Goal: Task Accomplishment & Management: Manage account settings

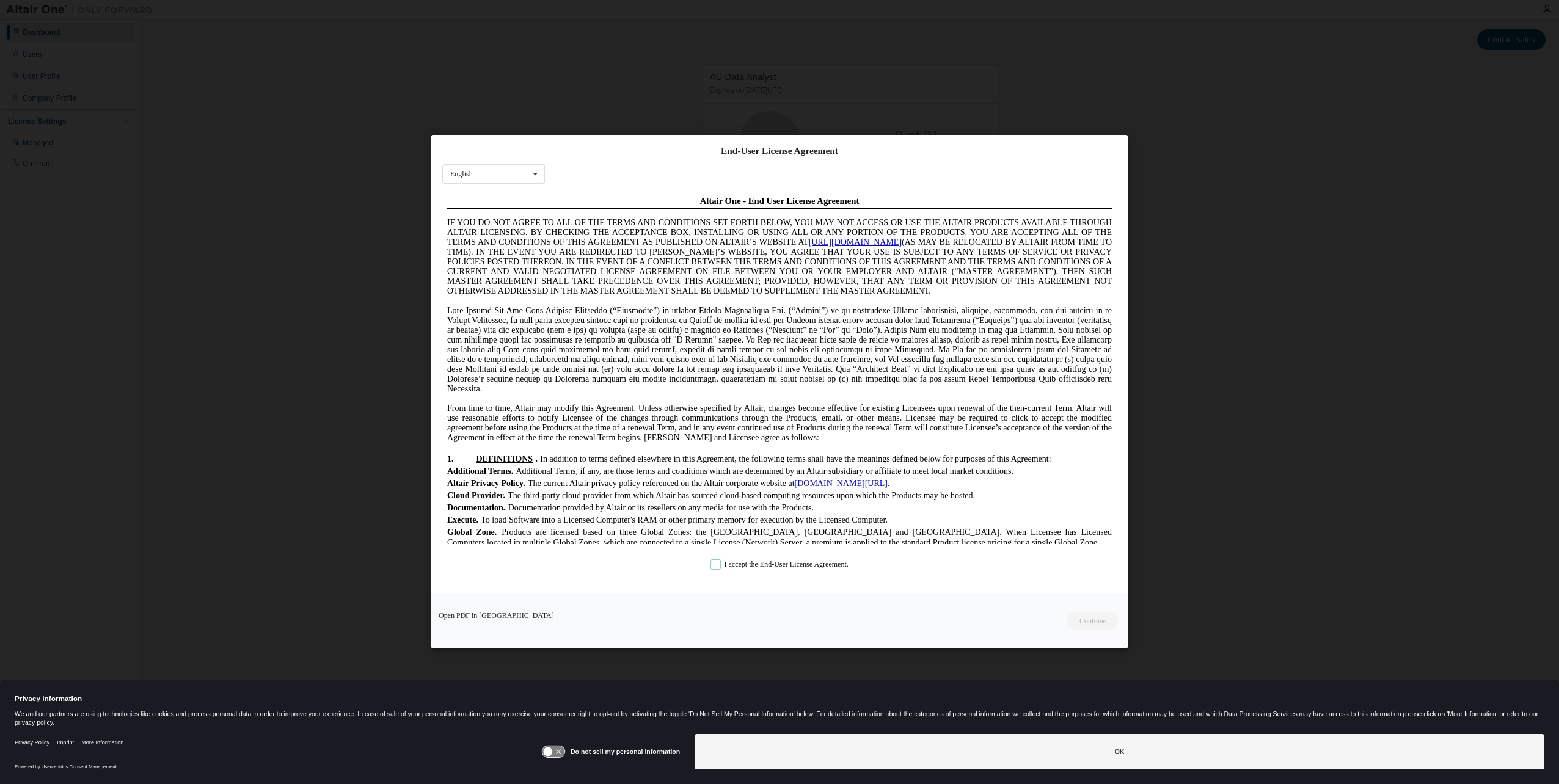
click at [733, 566] on label "I accept the End-User License Agreement." at bounding box center [780, 565] width 138 height 10
click at [1083, 618] on button "Continue" at bounding box center [1092, 621] width 52 height 18
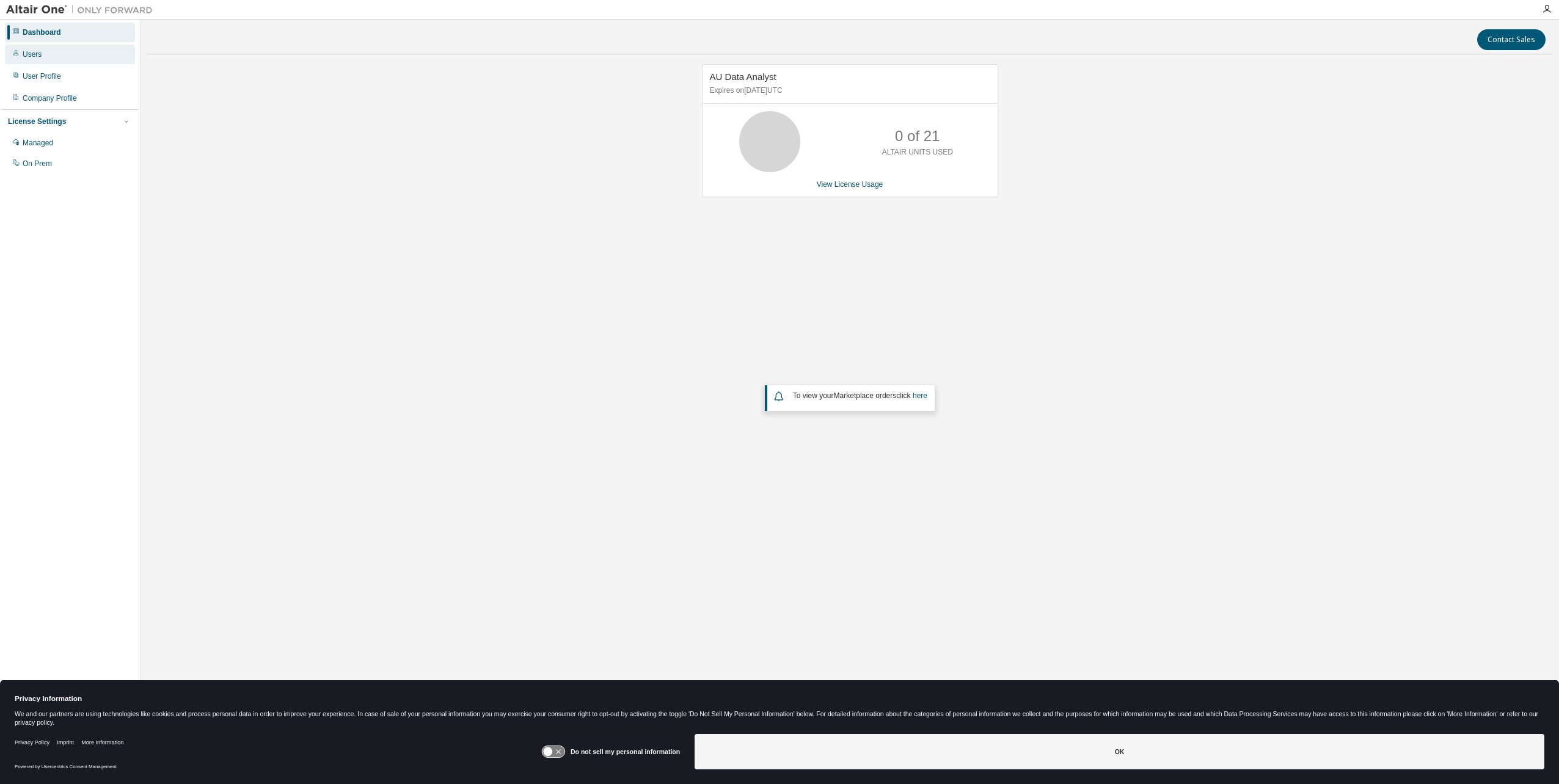
click at [100, 61] on div "Users" at bounding box center [69, 54] width 130 height 20
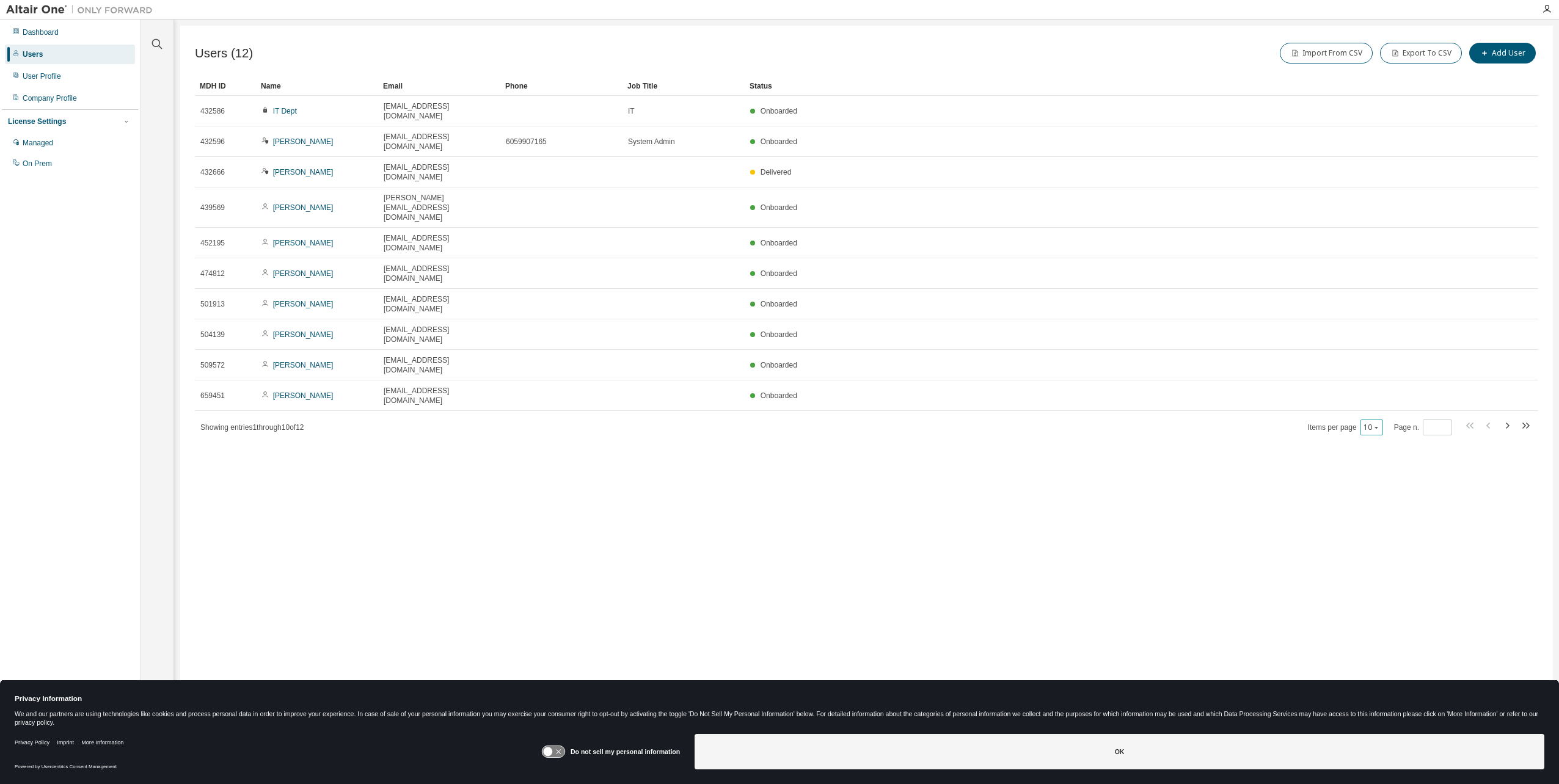
click at [1374, 424] on icon "button" at bounding box center [1377, 428] width 8 height 8
click at [1375, 345] on div "20" at bounding box center [1409, 350] width 98 height 14
click at [825, 476] on div "Users (12) Import From CSV Export To CSV Add User Clear Load Save Save As Field…" at bounding box center [866, 384] width 1373 height 717
click at [553, 750] on icon at bounding box center [548, 753] width 10 height 10
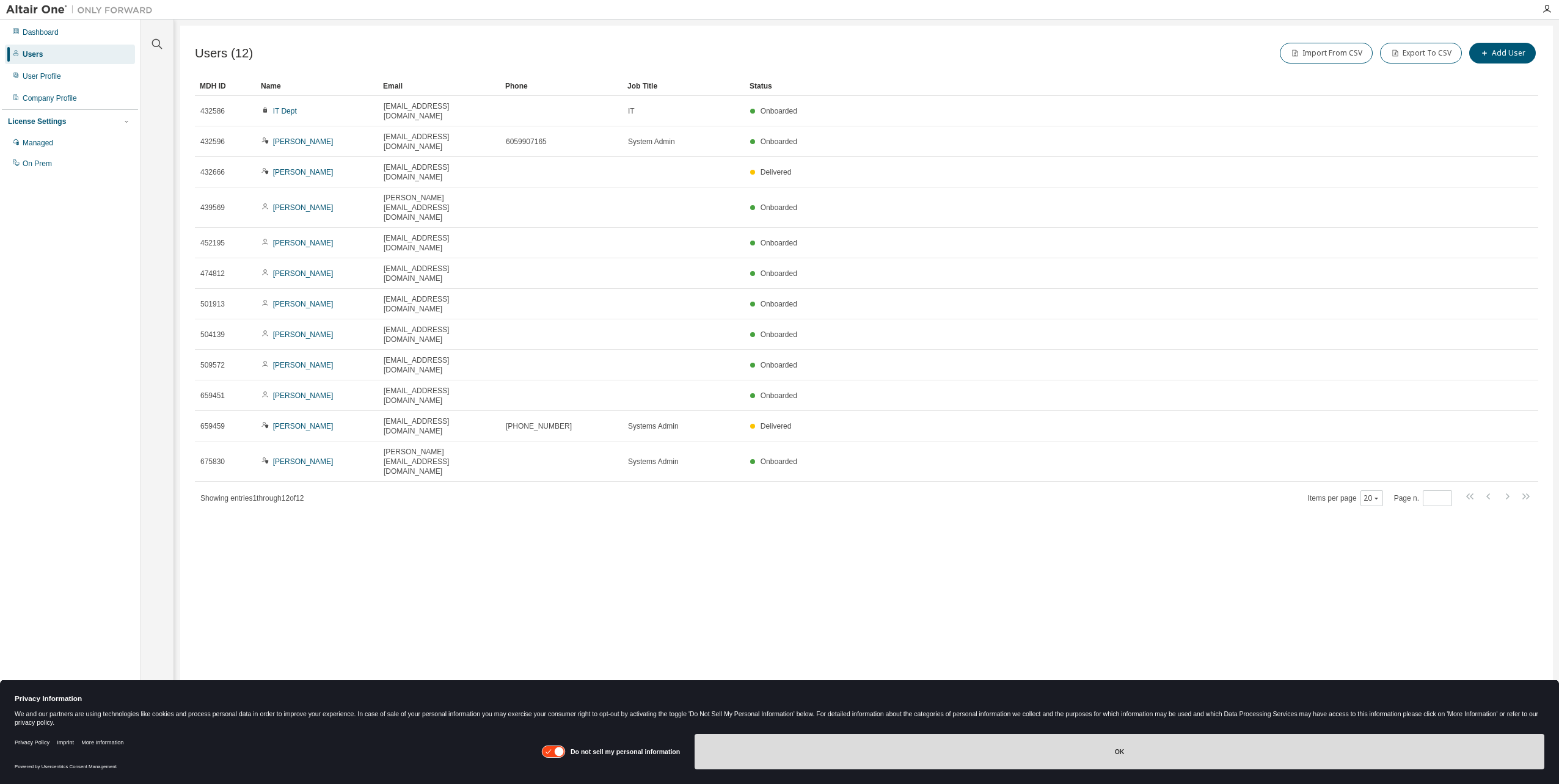
click at [866, 746] on button "OK" at bounding box center [1119, 752] width 850 height 35
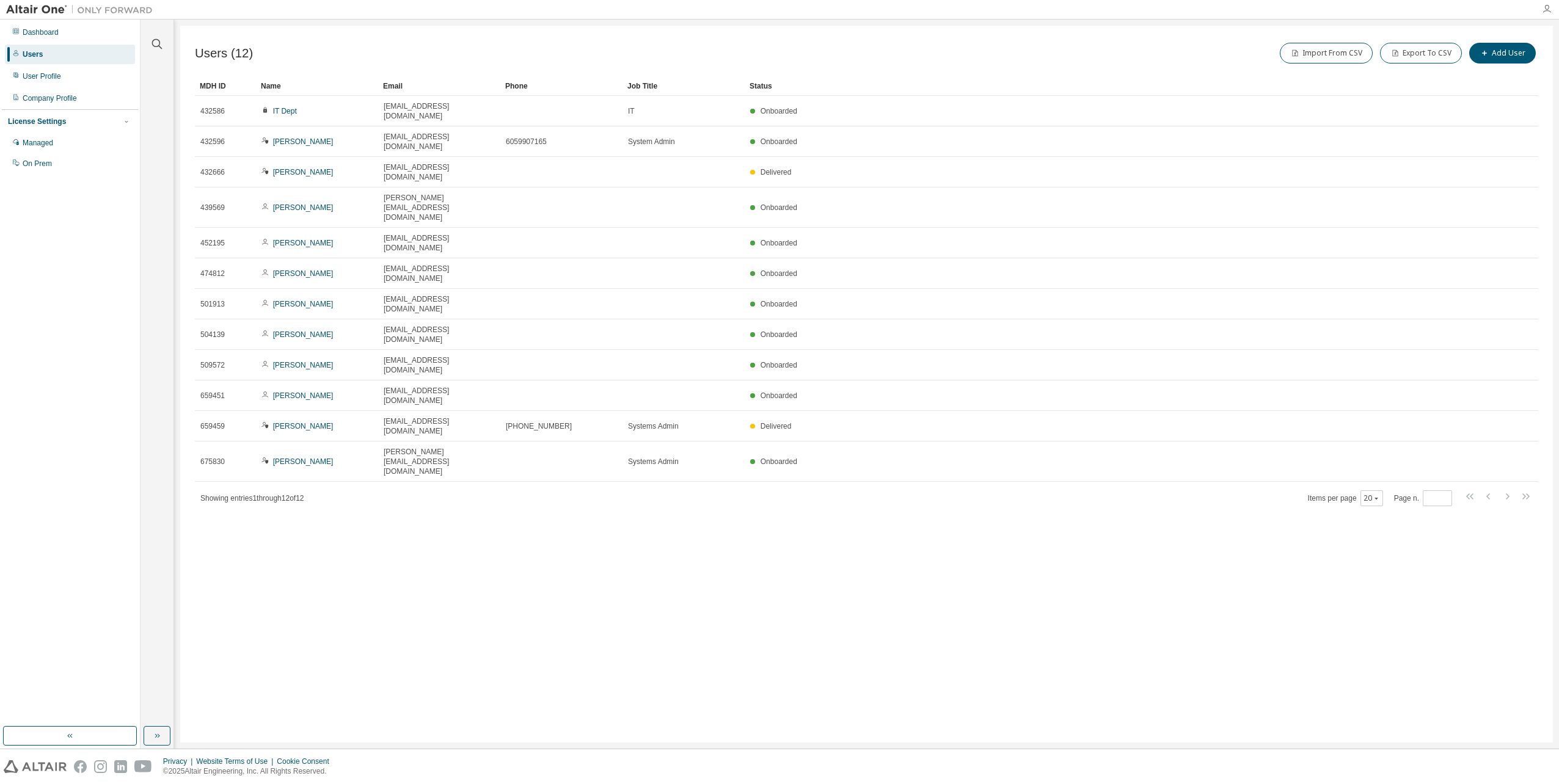
click at [1550, 10] on icon "button" at bounding box center [1547, 9] width 10 height 10
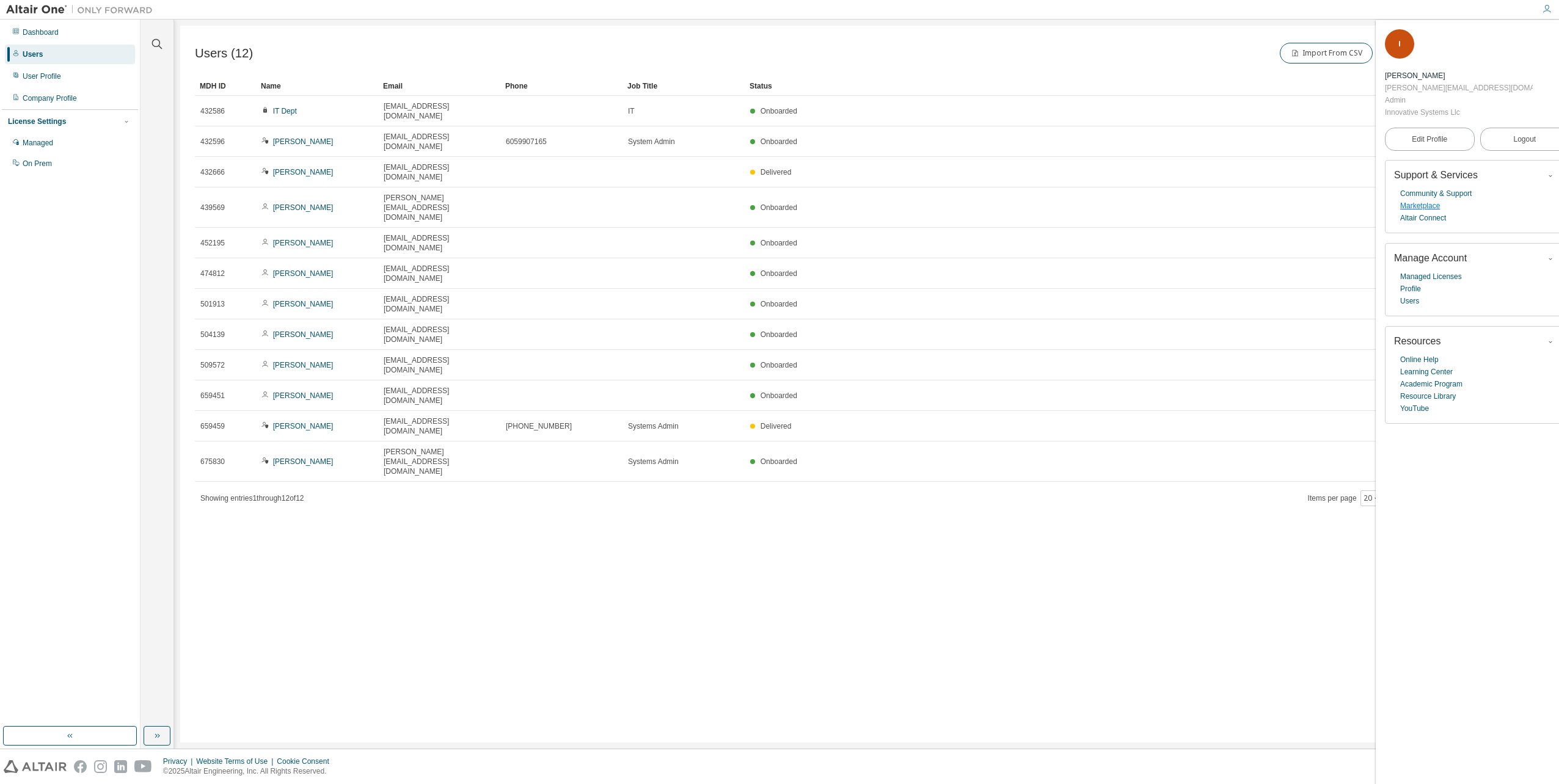
click at [1432, 200] on link "Marketplace" at bounding box center [1420, 206] width 40 height 12
click at [538, 397] on div "Users (12) Import From CSV Export To CSV Add User Clear Load Save Save As Field…" at bounding box center [866, 384] width 1373 height 717
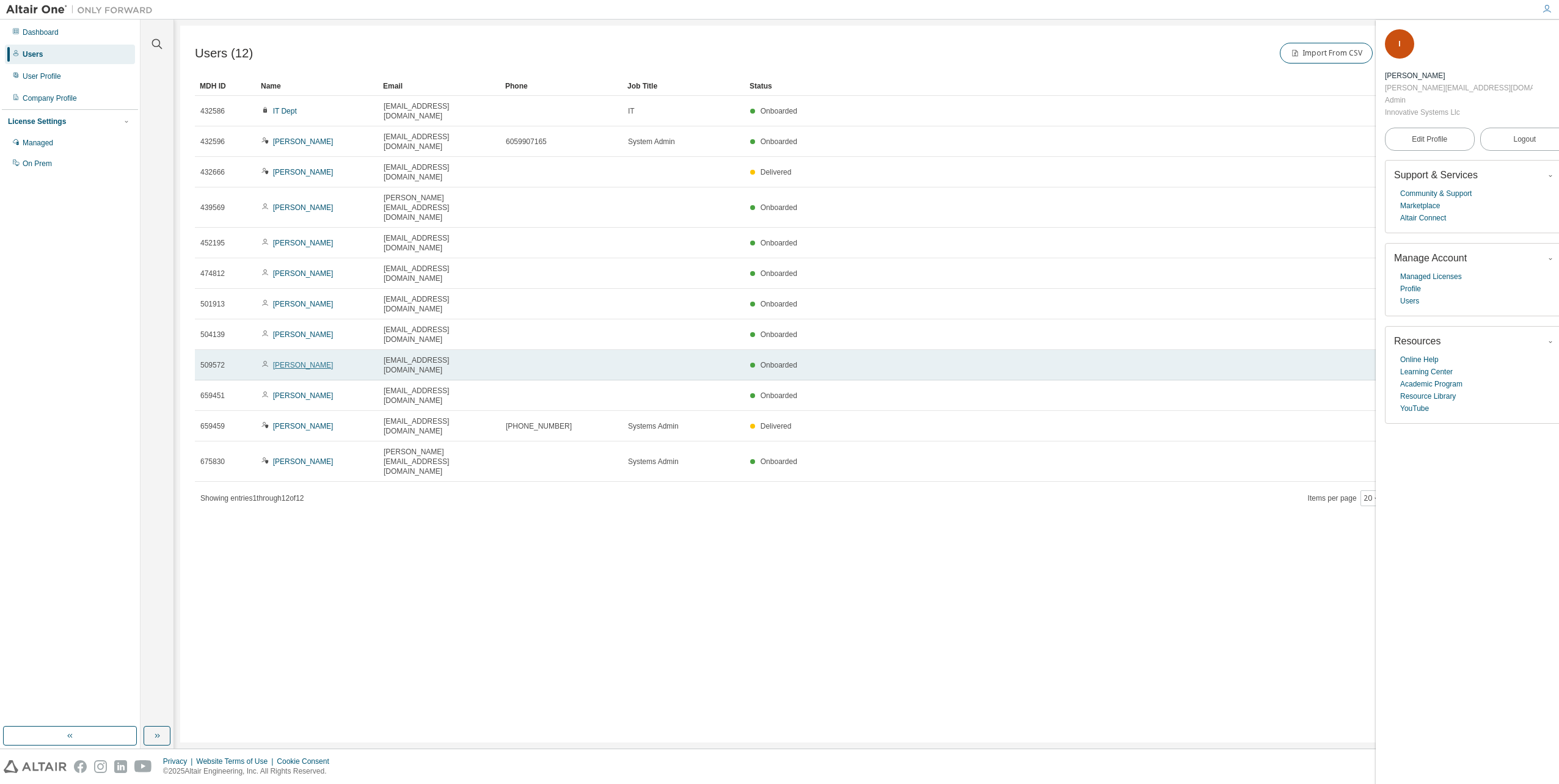
click at [313, 361] on link "Kelsey Berletic" at bounding box center [304, 364] width 61 height 9
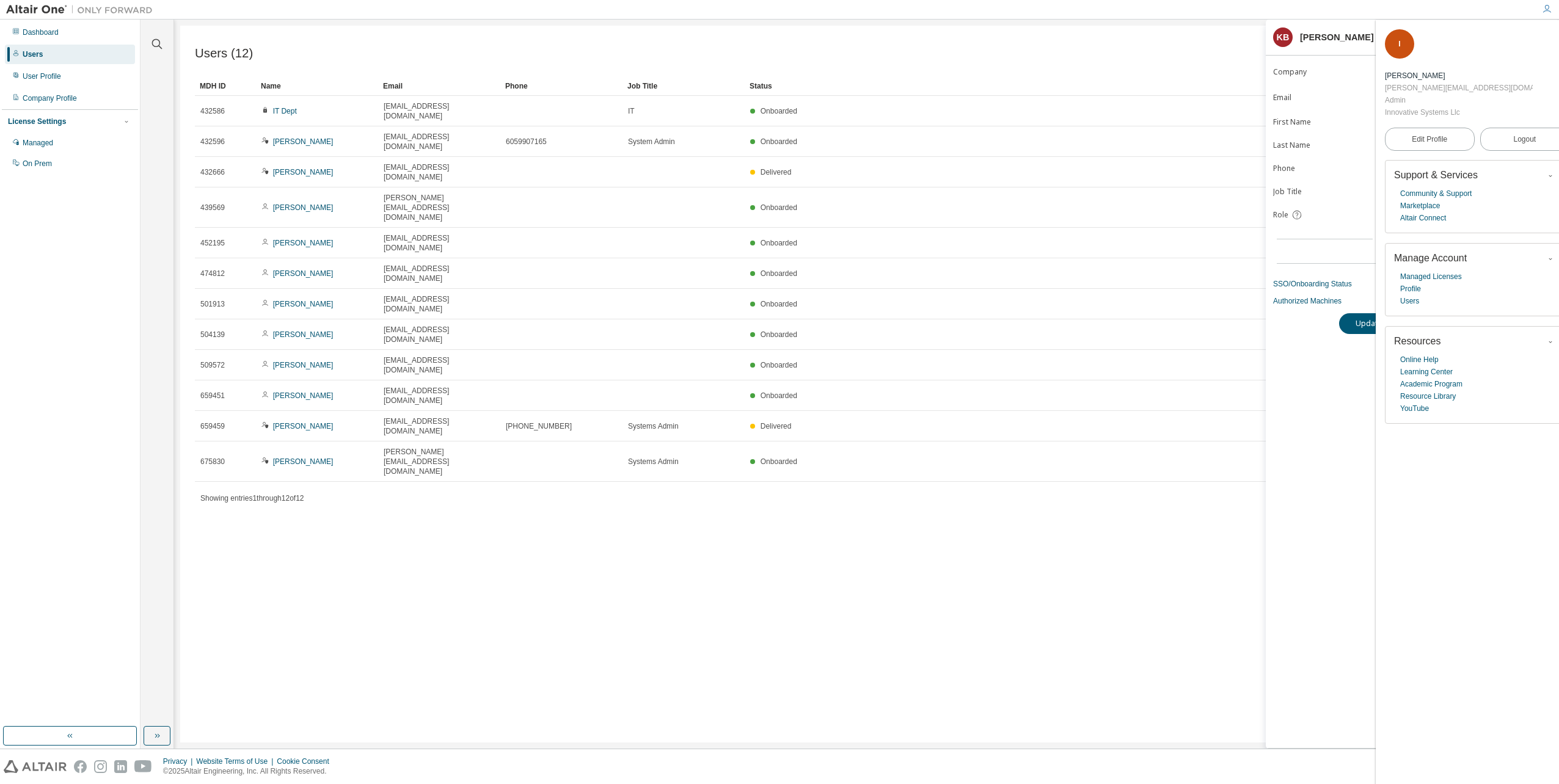
click at [1556, 40] on span "button" at bounding box center [1562, 37] width 12 height 20
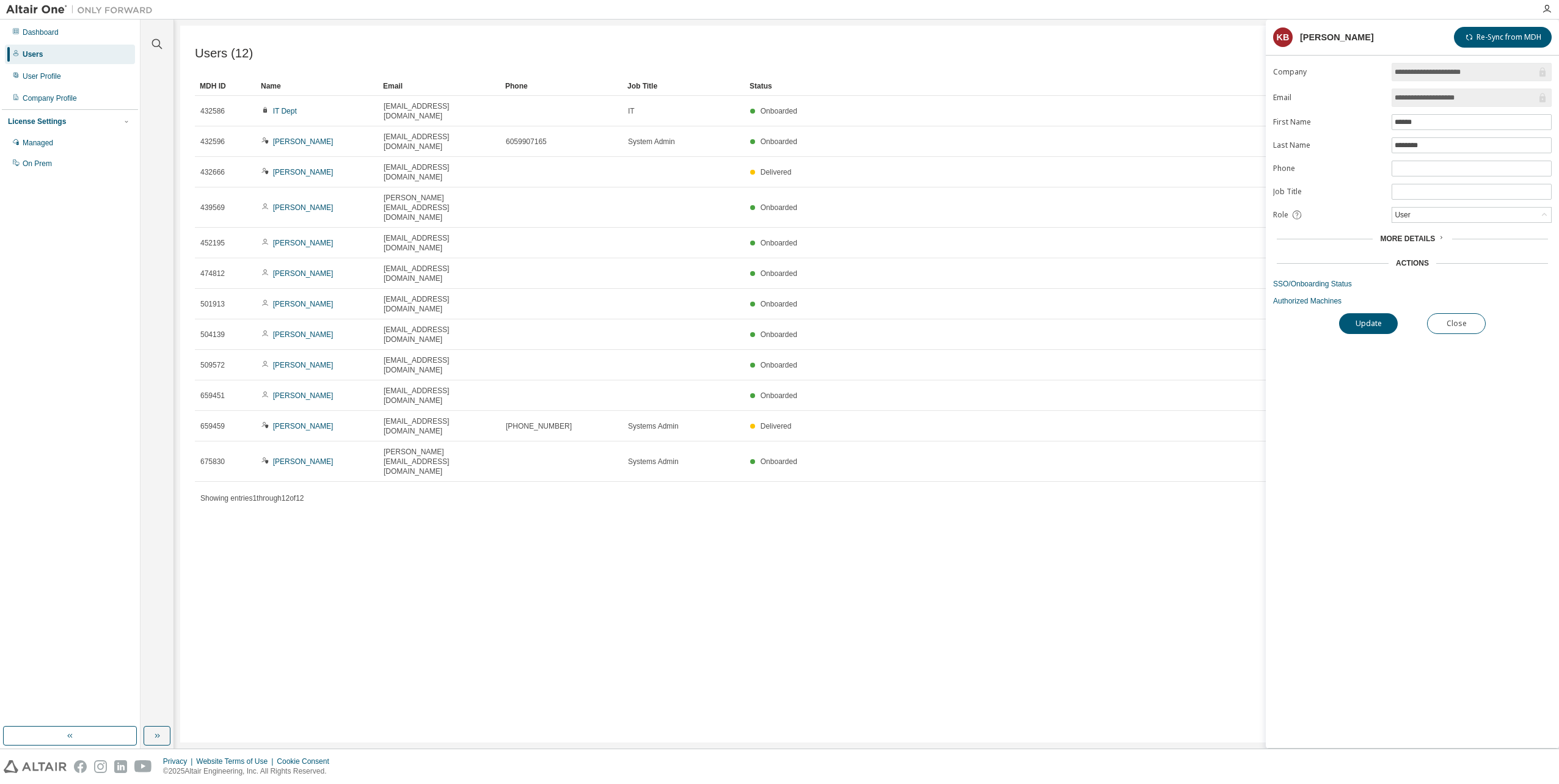
click at [1428, 240] on span "More Details" at bounding box center [1408, 239] width 55 height 9
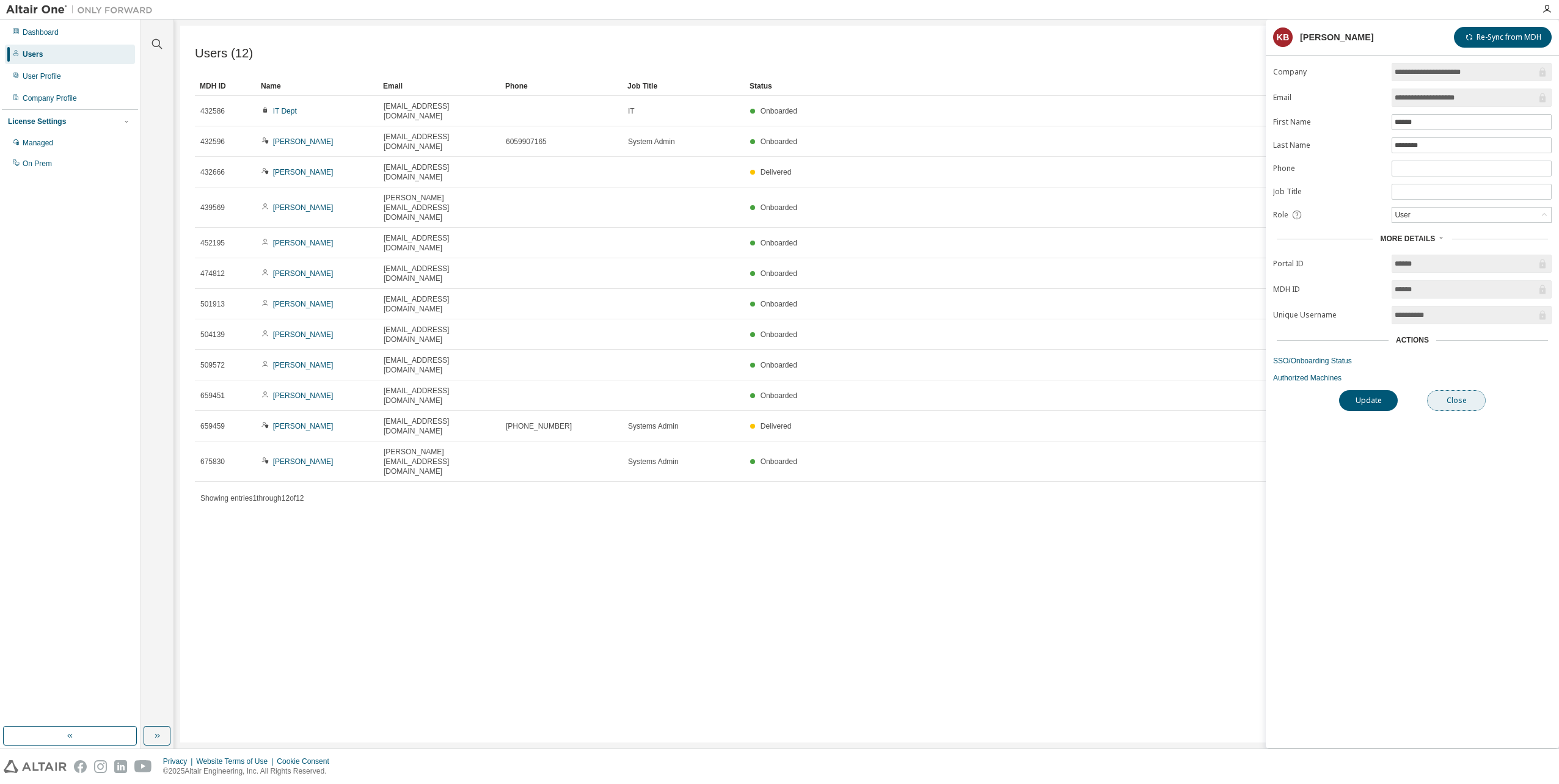
click at [1467, 397] on button "Close" at bounding box center [1457, 401] width 59 height 21
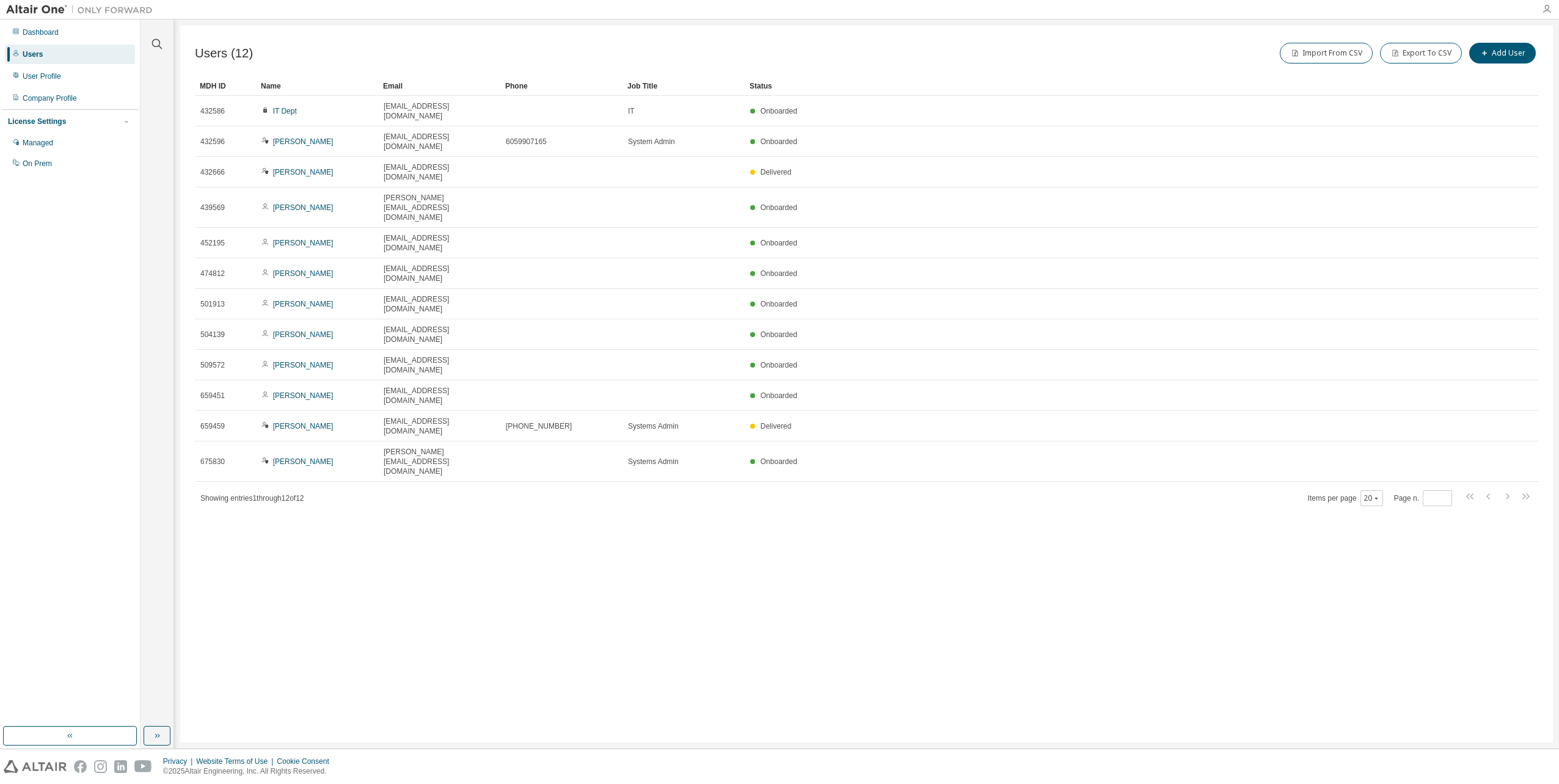
click at [1549, 11] on icon "button" at bounding box center [1547, 9] width 10 height 10
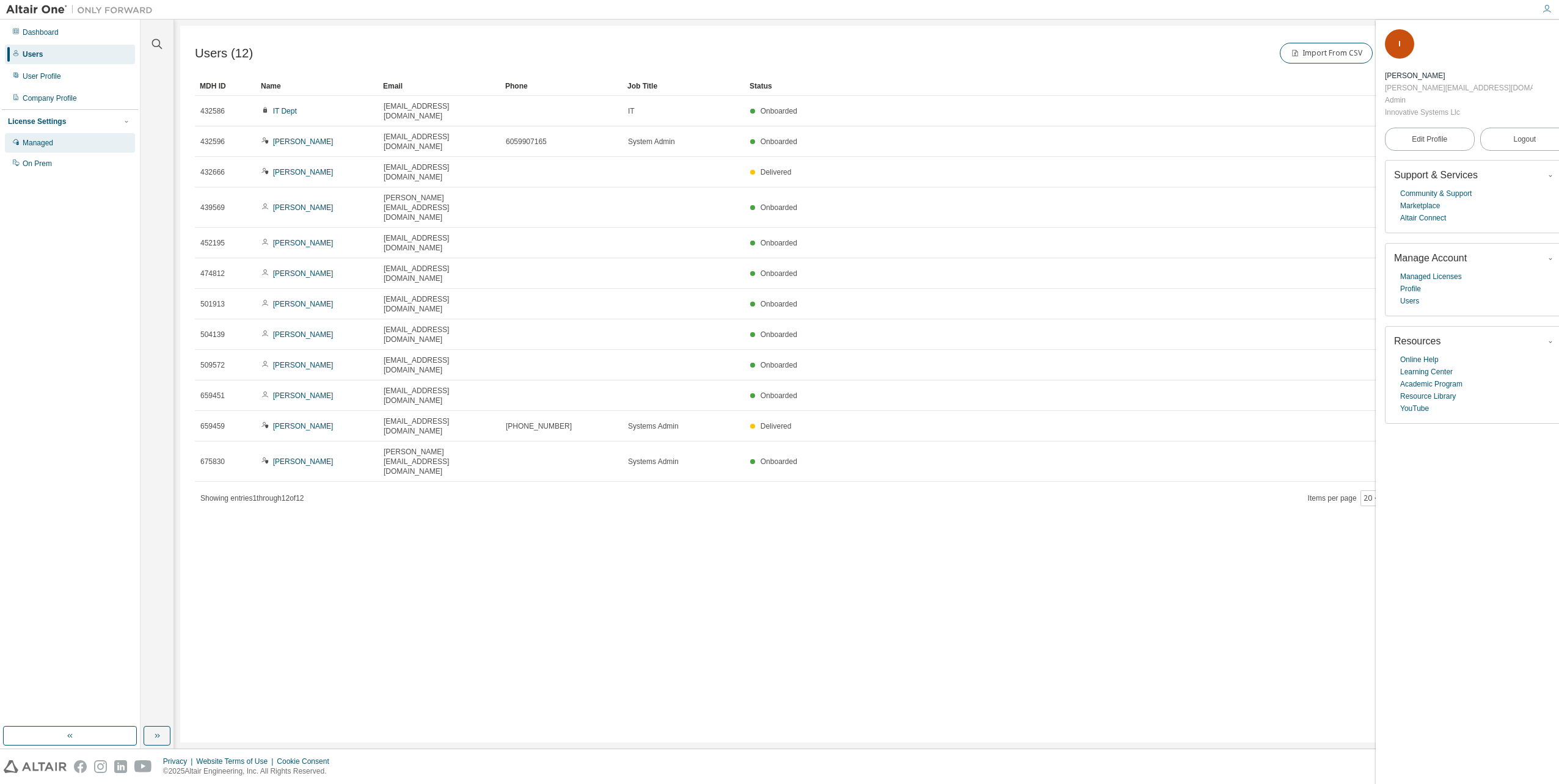
click at [84, 148] on div "Managed" at bounding box center [69, 143] width 130 height 20
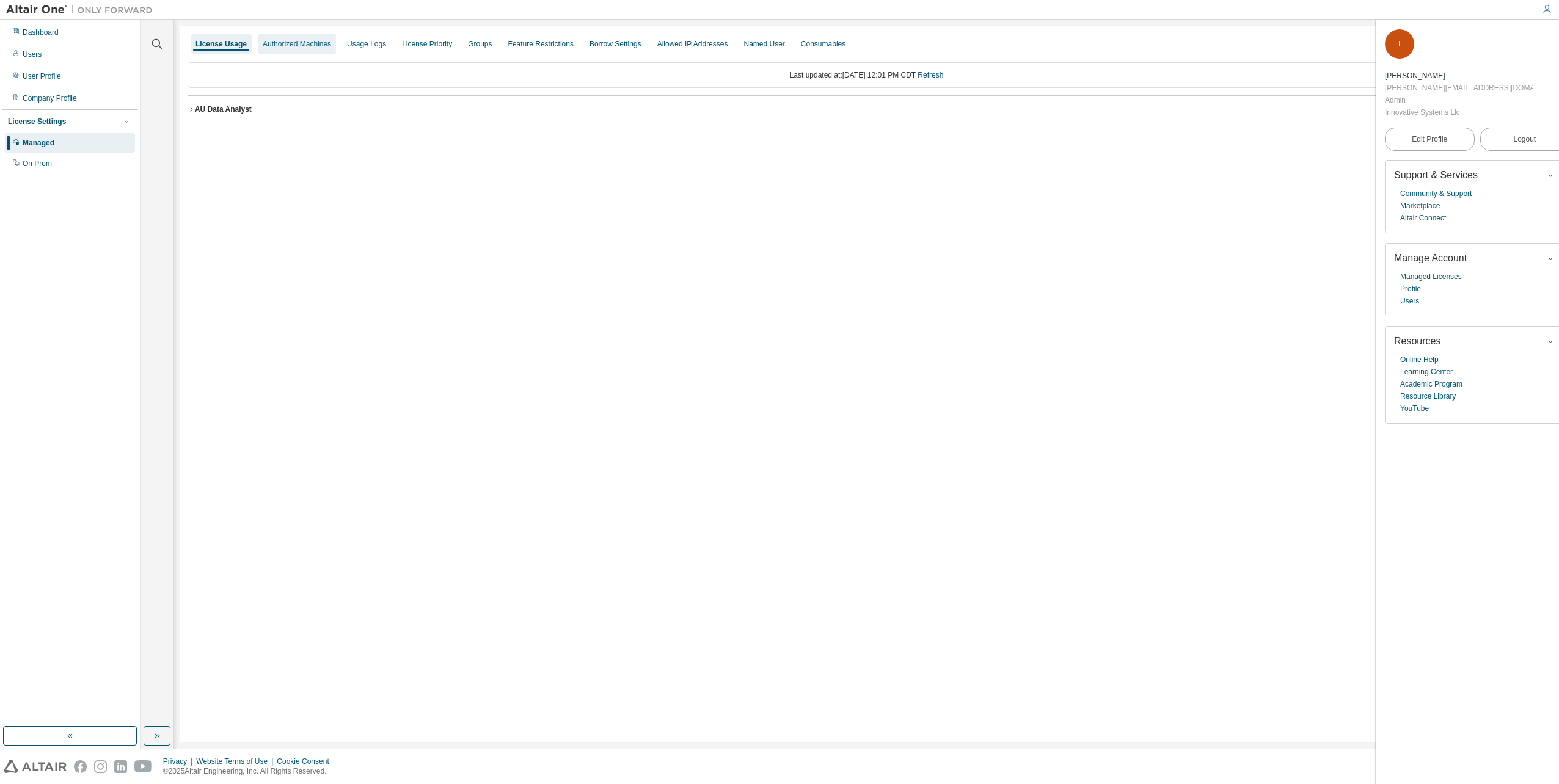
click at [321, 38] on div "Authorized Machines" at bounding box center [297, 44] width 78 height 20
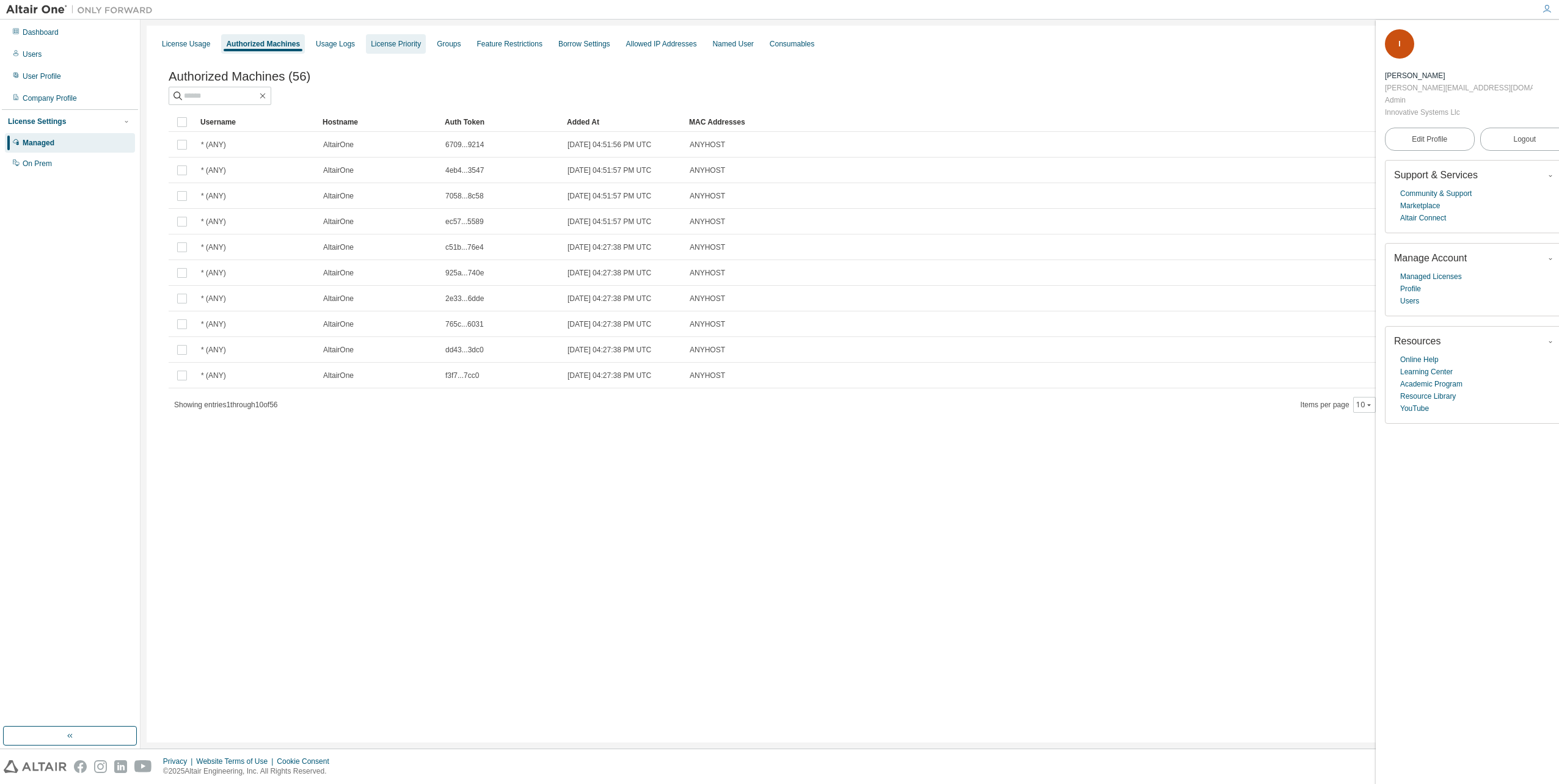
click at [423, 38] on div "License Priority" at bounding box center [396, 44] width 60 height 20
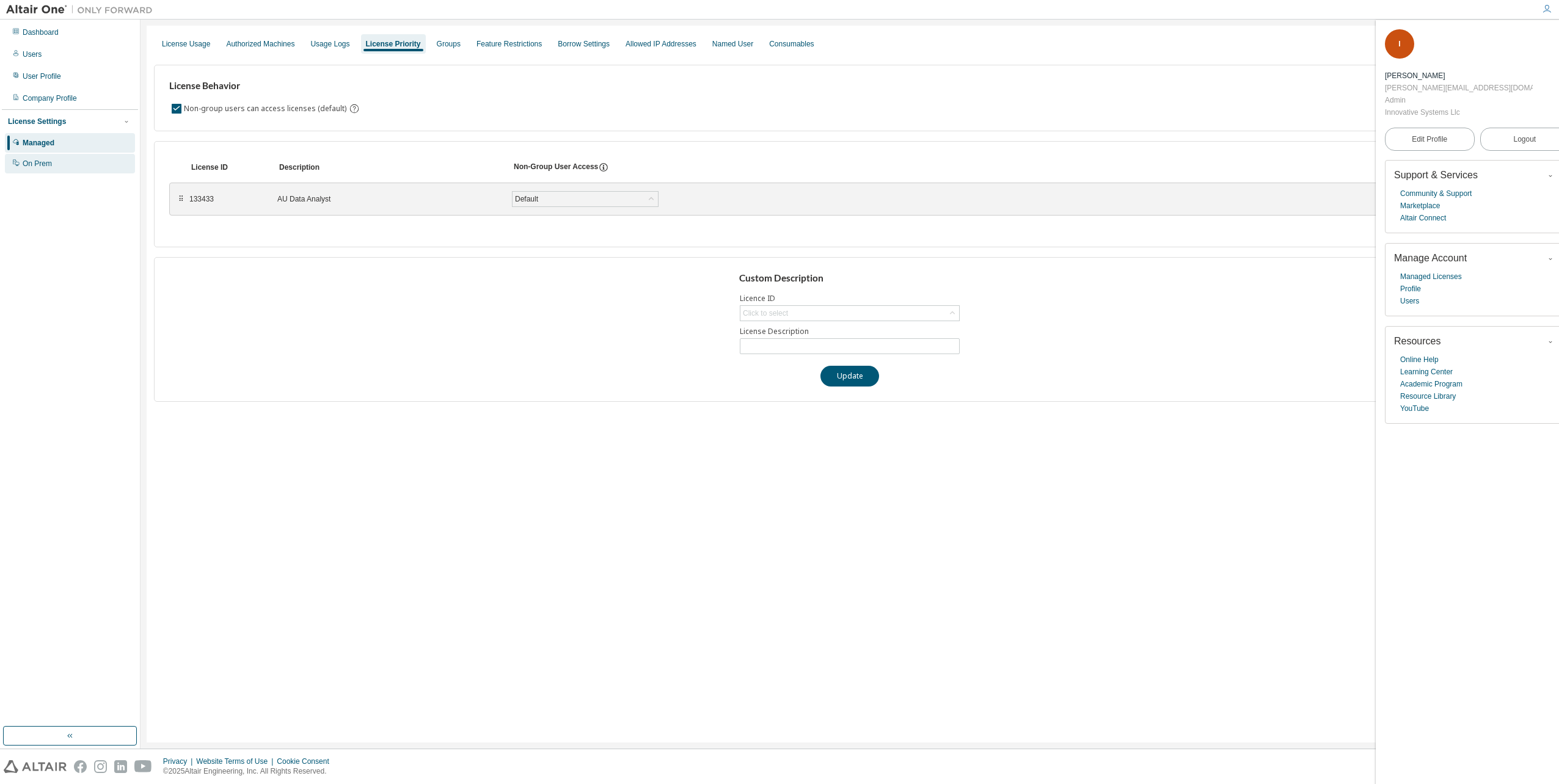
click at [35, 158] on div "On Prem" at bounding box center [69, 164] width 130 height 20
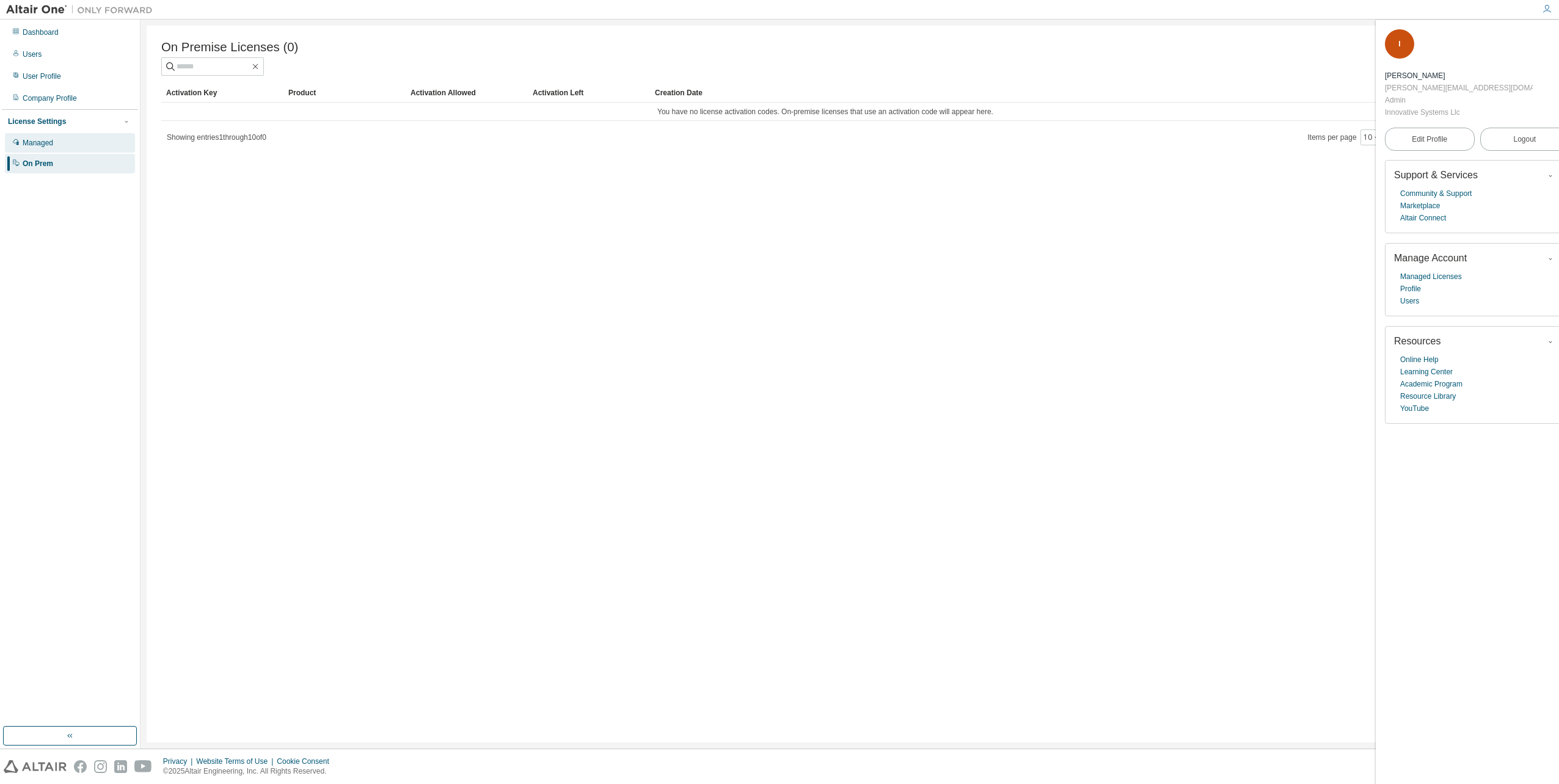
click at [71, 141] on div "Managed" at bounding box center [69, 143] width 130 height 20
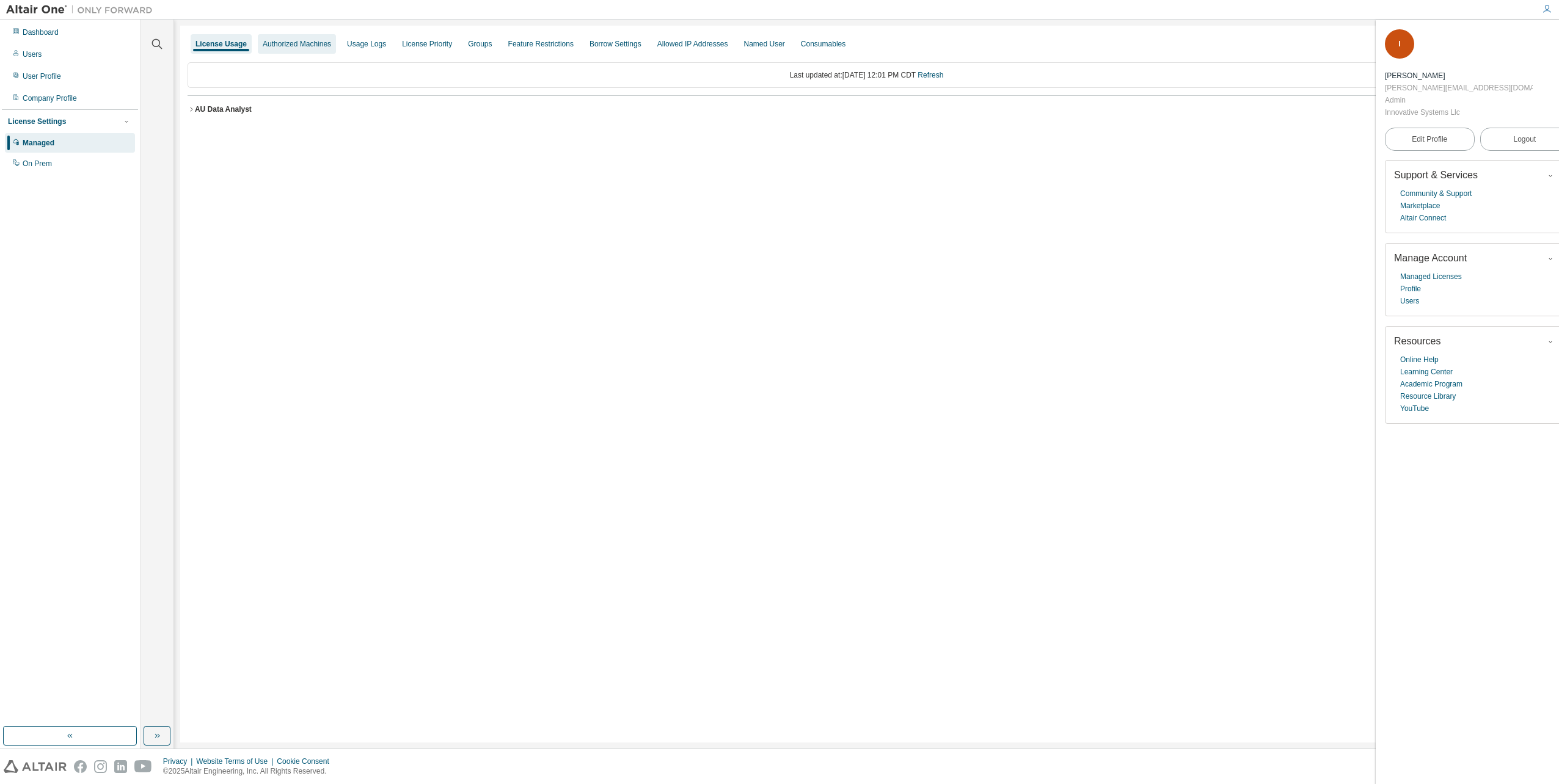
click at [330, 49] on div "Authorized Machines" at bounding box center [297, 44] width 69 height 10
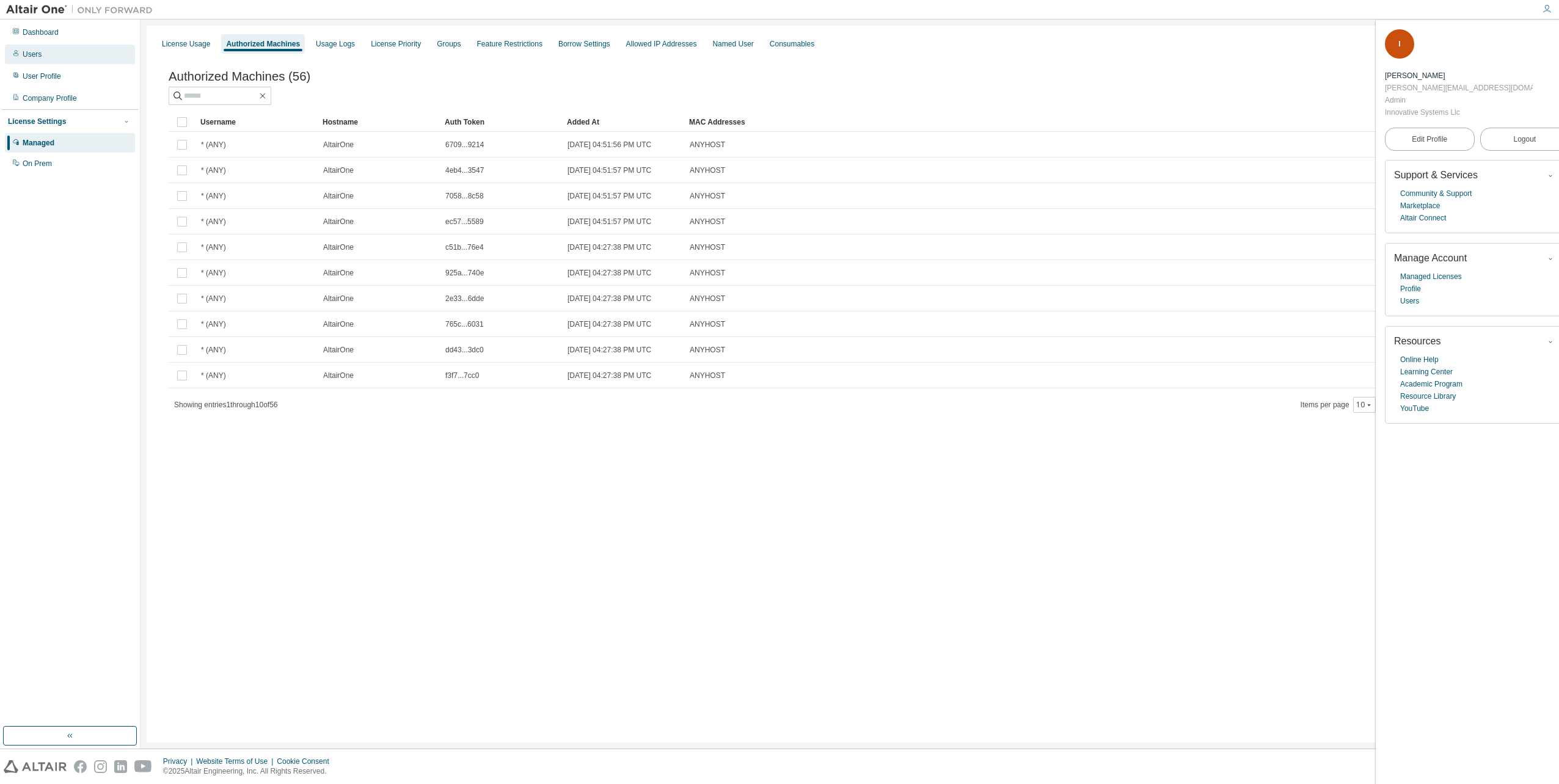
click at [77, 61] on div "Users" at bounding box center [69, 54] width 130 height 20
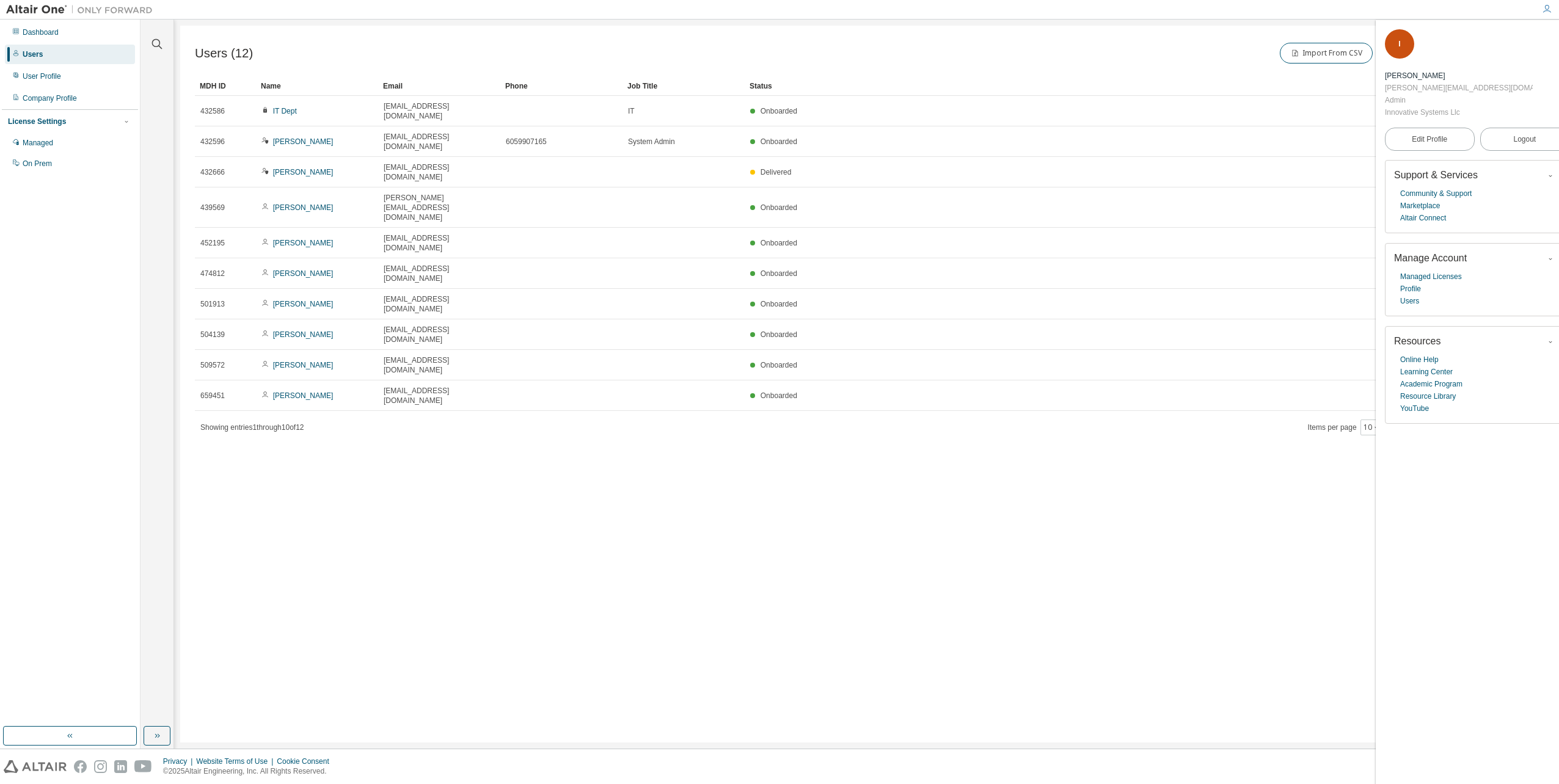
click at [1355, 420] on span "Items per page 10" at bounding box center [1345, 427] width 75 height 16
click at [1362, 420] on div "10" at bounding box center [1372, 427] width 23 height 16
click at [1366, 422] on button "10" at bounding box center [1372, 427] width 16 height 10
click at [79, 81] on div "User Profile" at bounding box center [69, 76] width 130 height 20
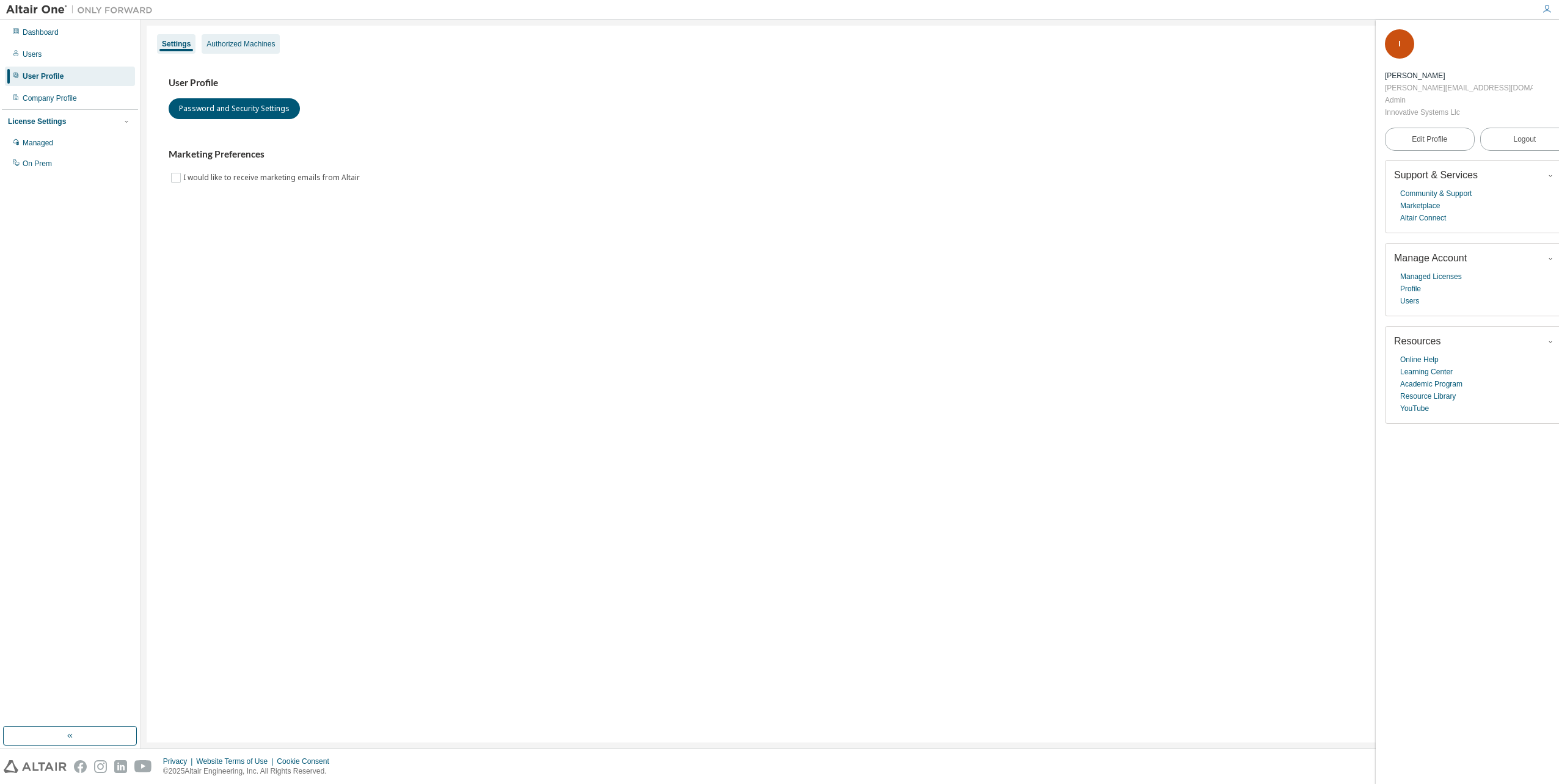
click at [257, 48] on div "Authorized Machines" at bounding box center [241, 44] width 69 height 10
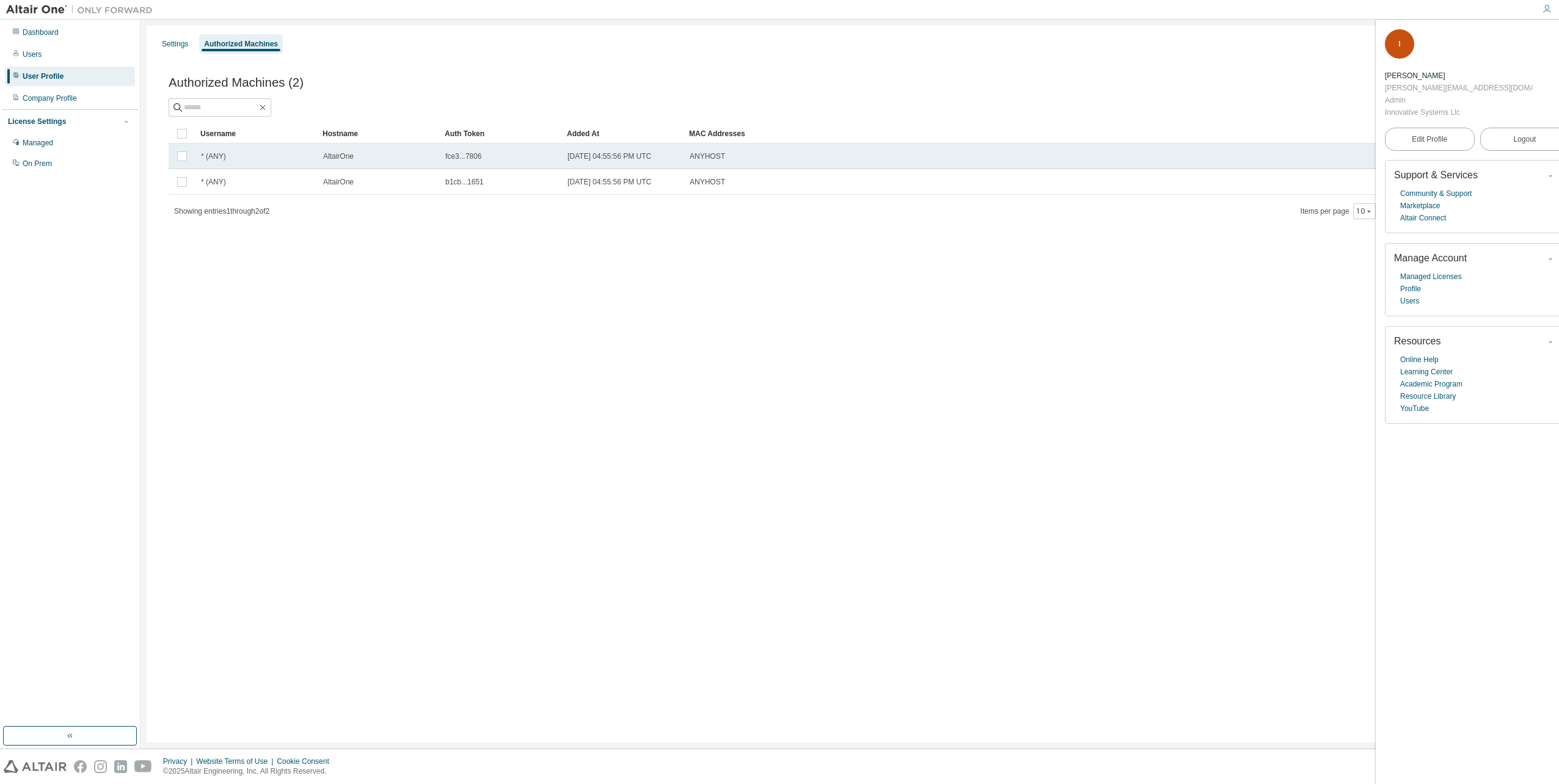
click at [214, 152] on span "* (ANY)" at bounding box center [213, 156] width 25 height 10
click at [1556, 42] on span "button" at bounding box center [1562, 37] width 12 height 20
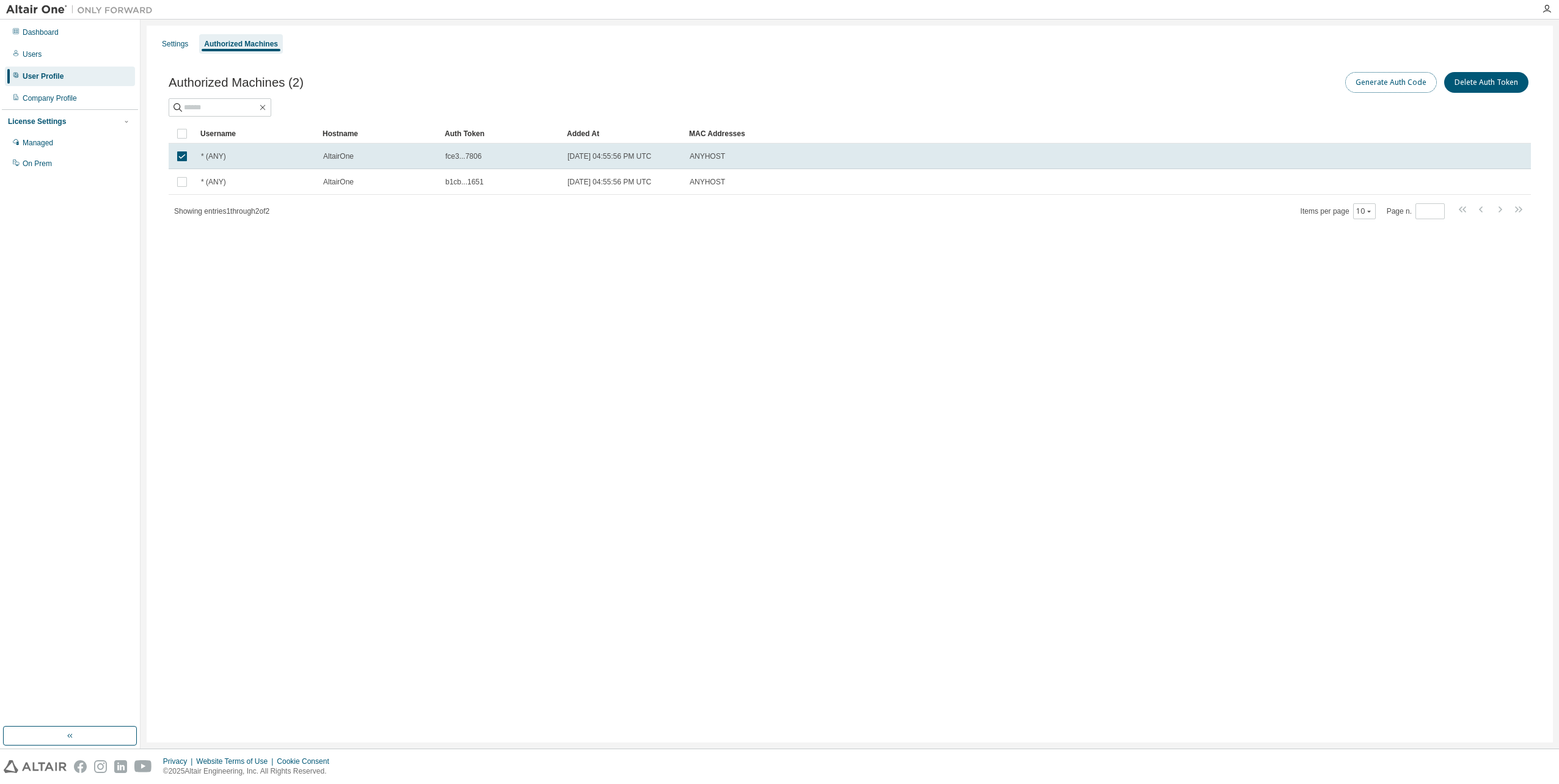
click at [1391, 83] on button "Generate Auth Code" at bounding box center [1391, 83] width 91 height 21
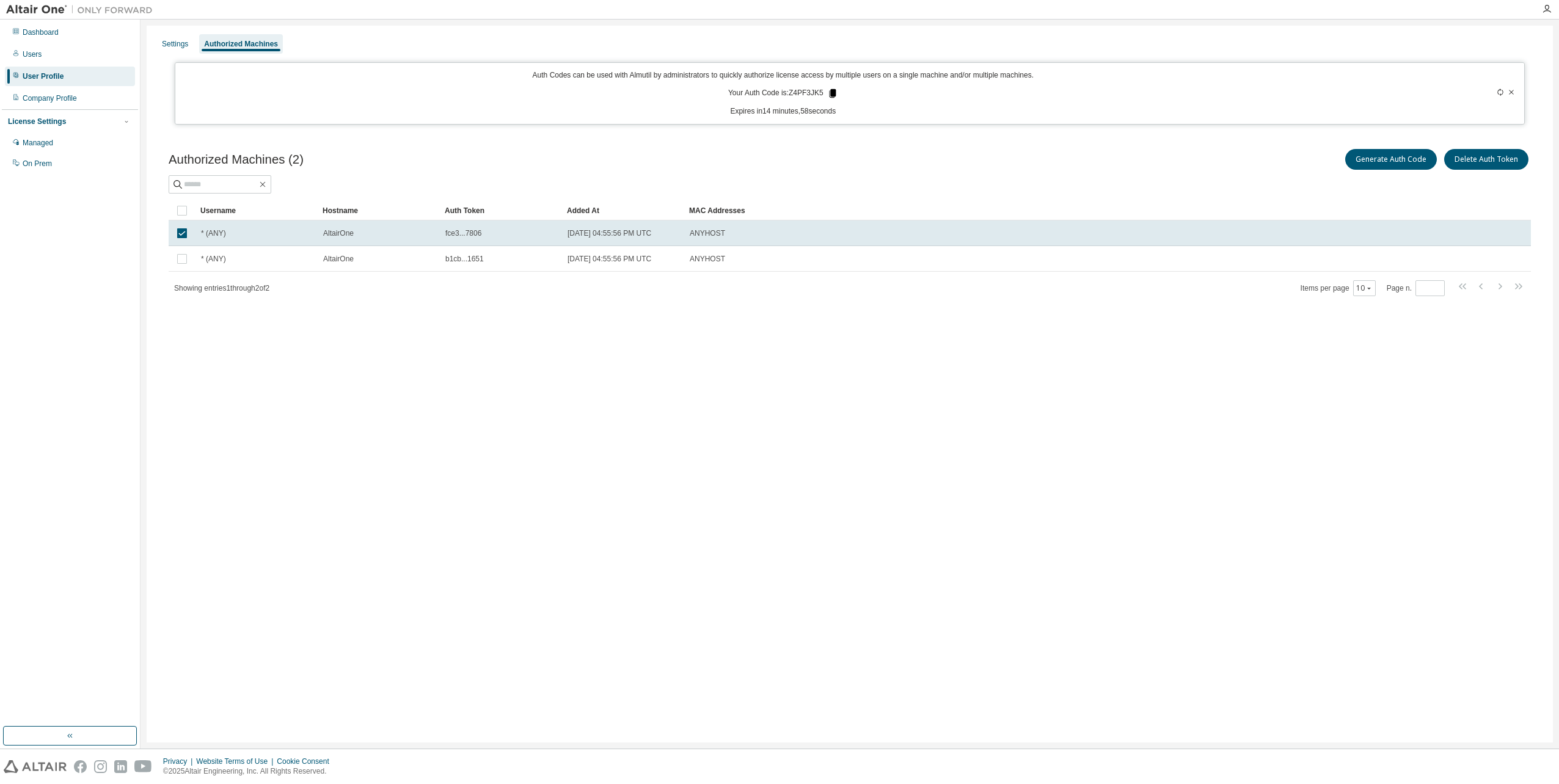
click at [836, 94] on icon at bounding box center [832, 93] width 7 height 9
drag, startPoint x: 384, startPoint y: 235, endPoint x: 550, endPoint y: 315, distance: 184.3
click at [550, 315] on div "Authorized Machines (2) Generate Auth Code Delete Auth Token Clear Load Save Sa…" at bounding box center [850, 230] width 1391 height 197
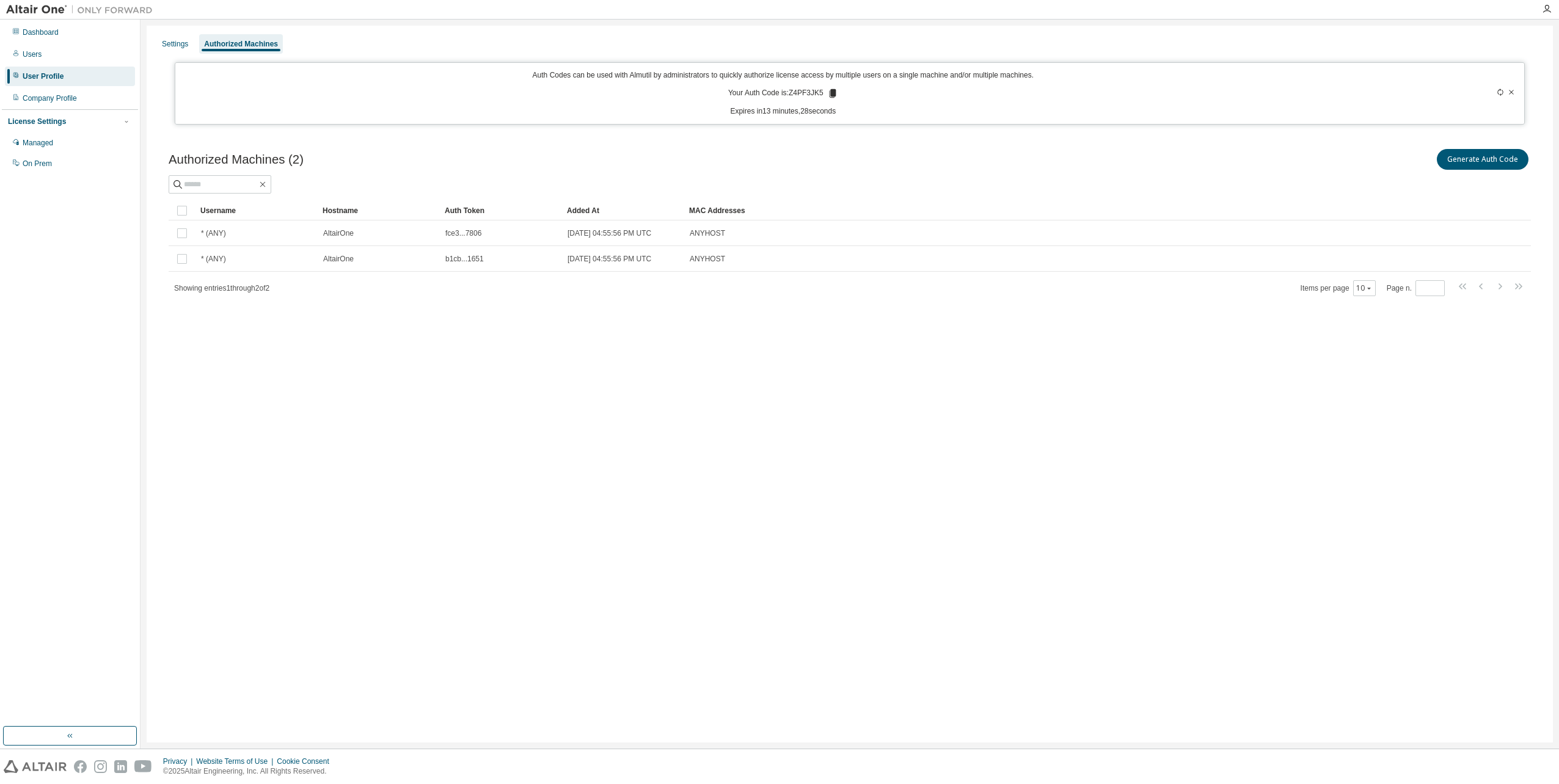
click at [466, 232] on span "fce3...7806" at bounding box center [464, 233] width 36 height 10
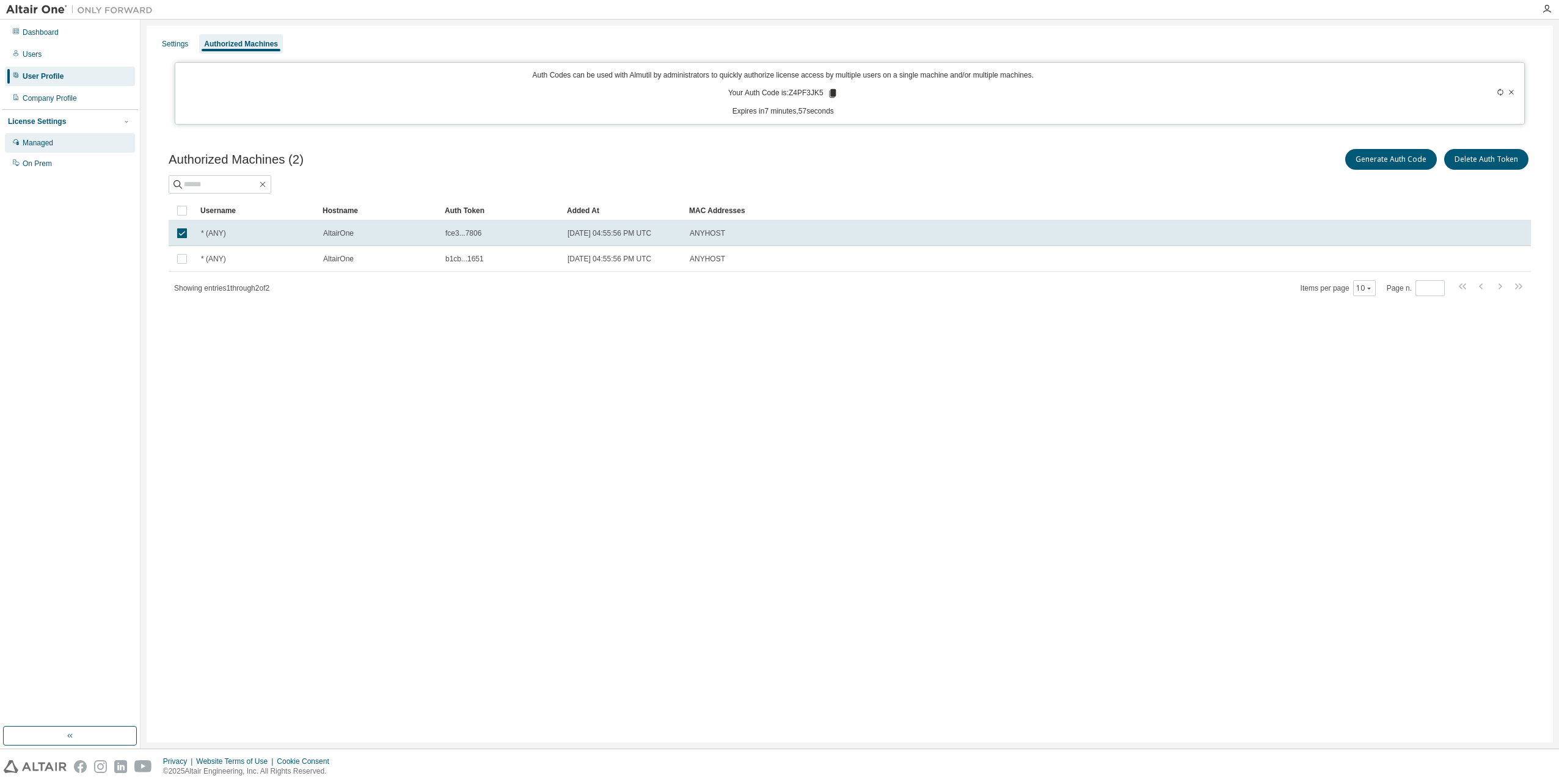
click at [85, 141] on div "Managed" at bounding box center [69, 143] width 130 height 20
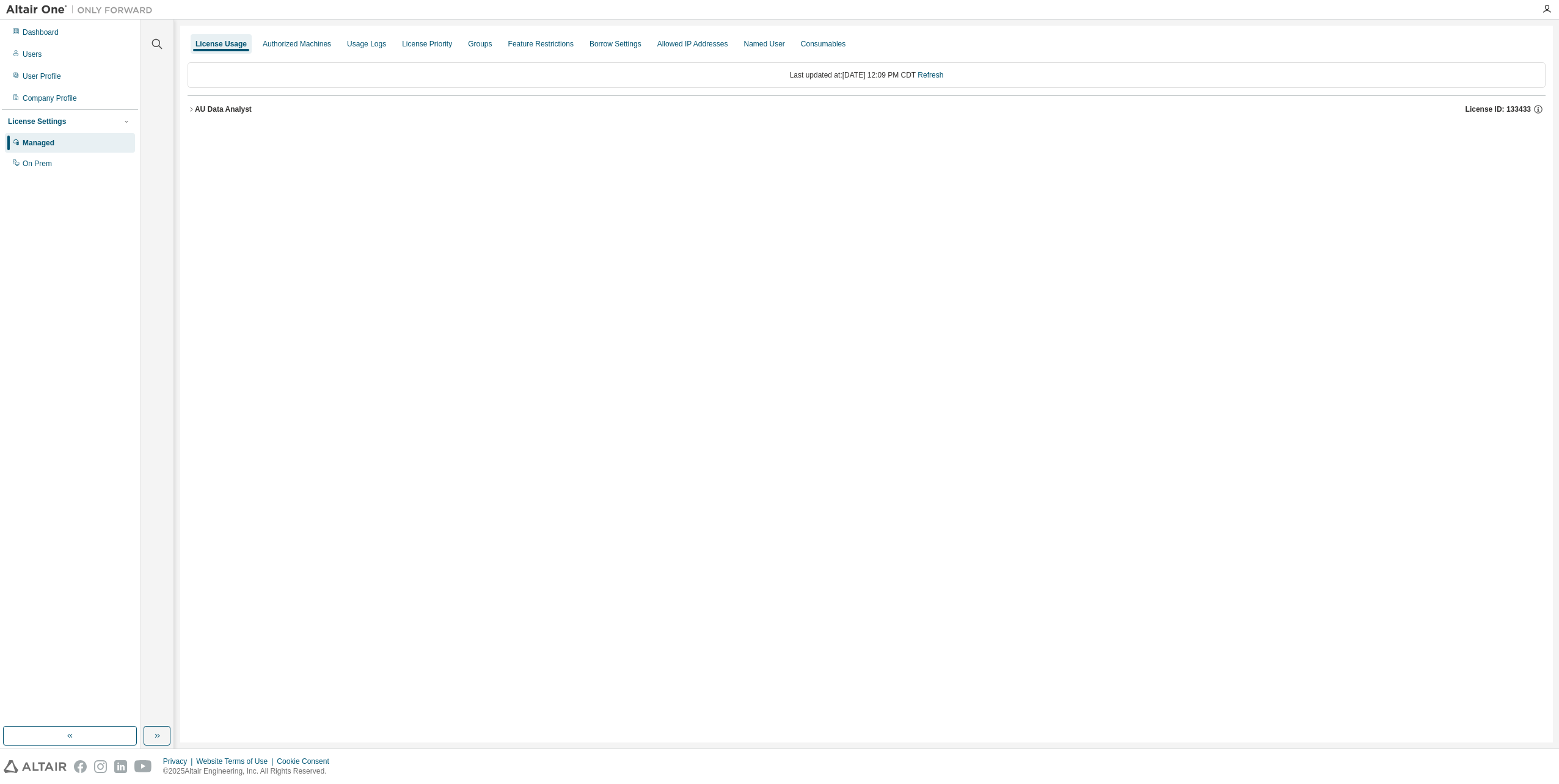
click at [187, 108] on icon "button" at bounding box center [191, 109] width 8 height 8
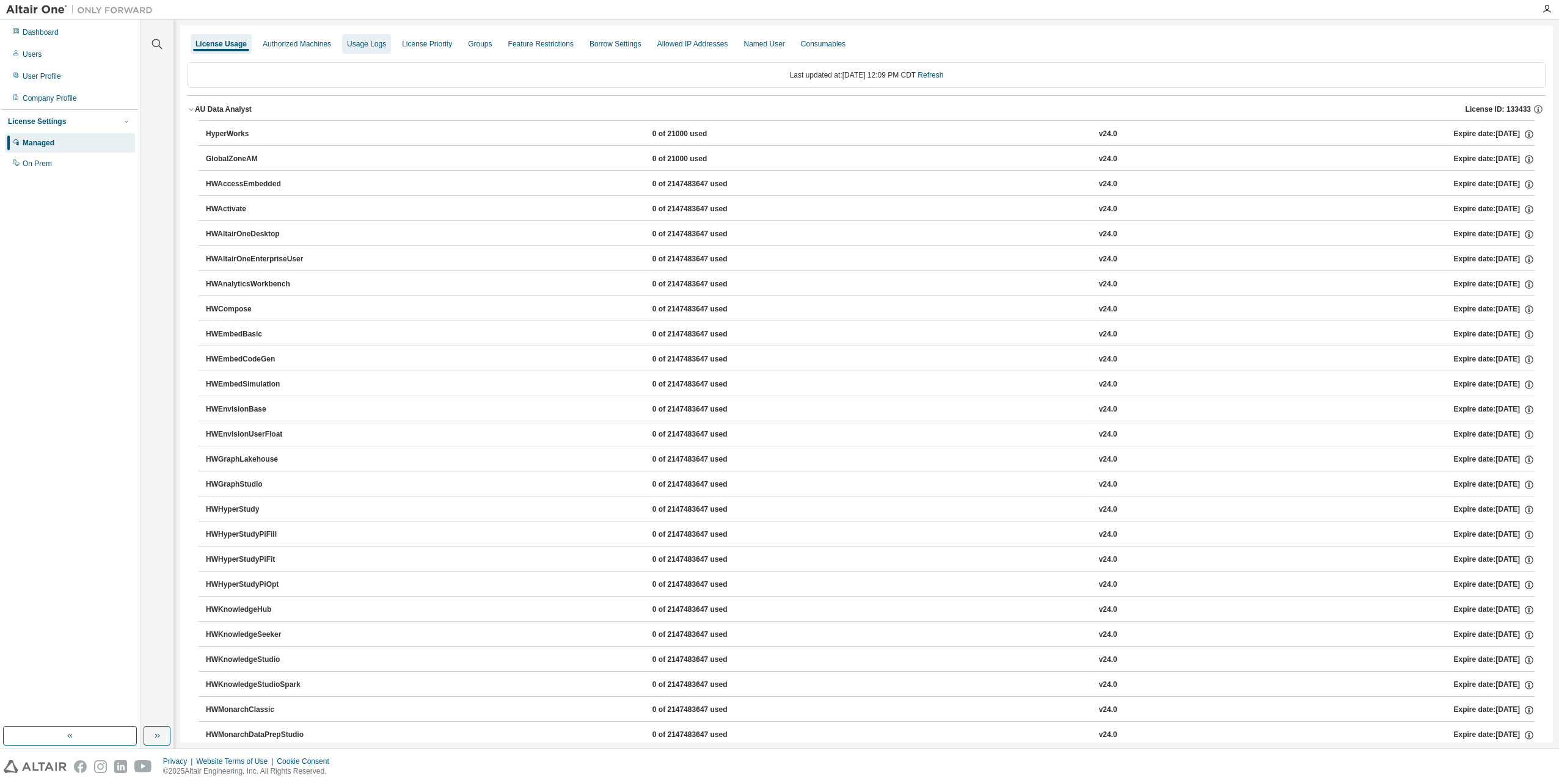
click at [384, 44] on div "Usage Logs" at bounding box center [366, 44] width 39 height 10
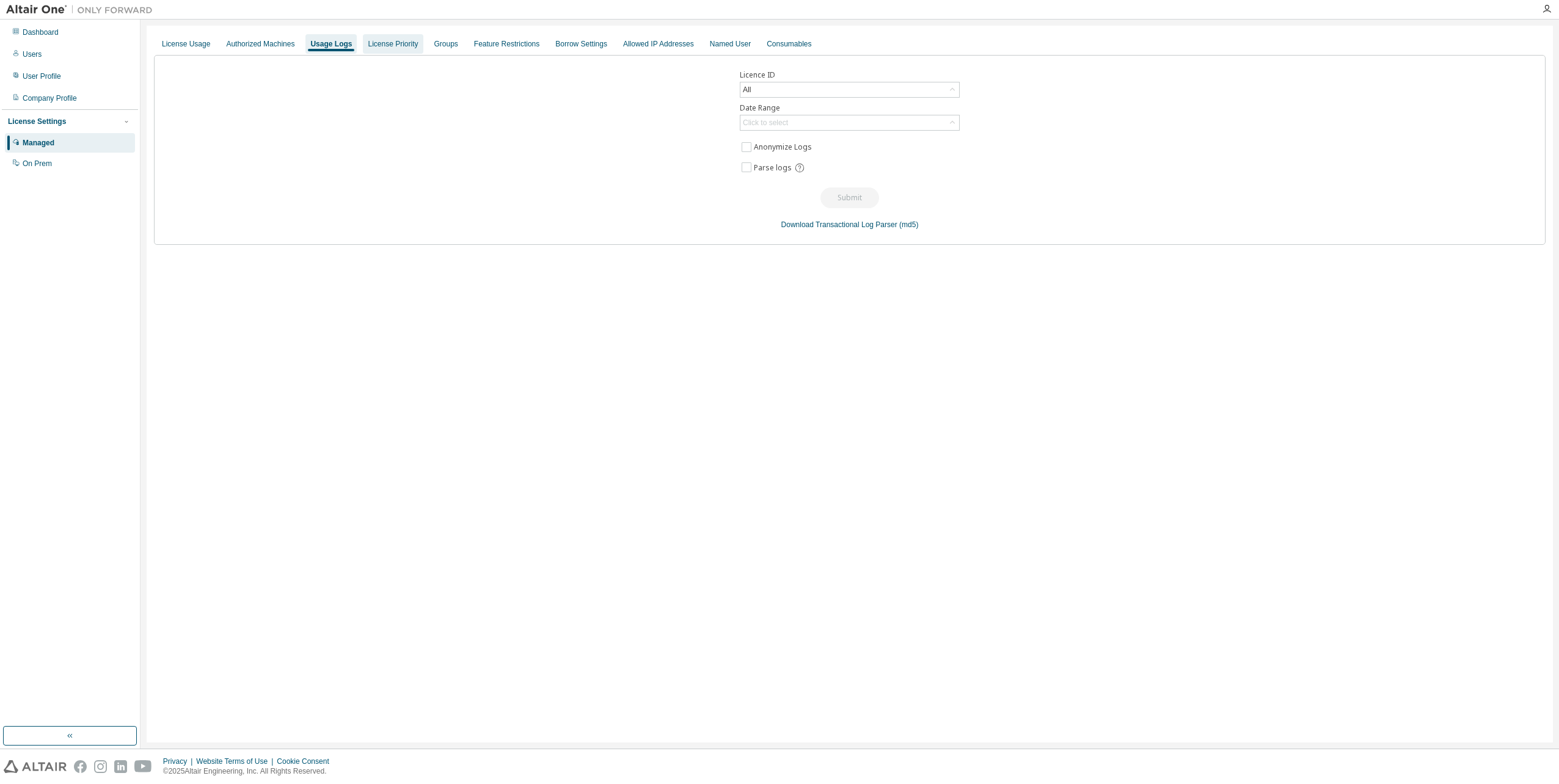
click at [423, 42] on div "License Priority" at bounding box center [392, 44] width 60 height 20
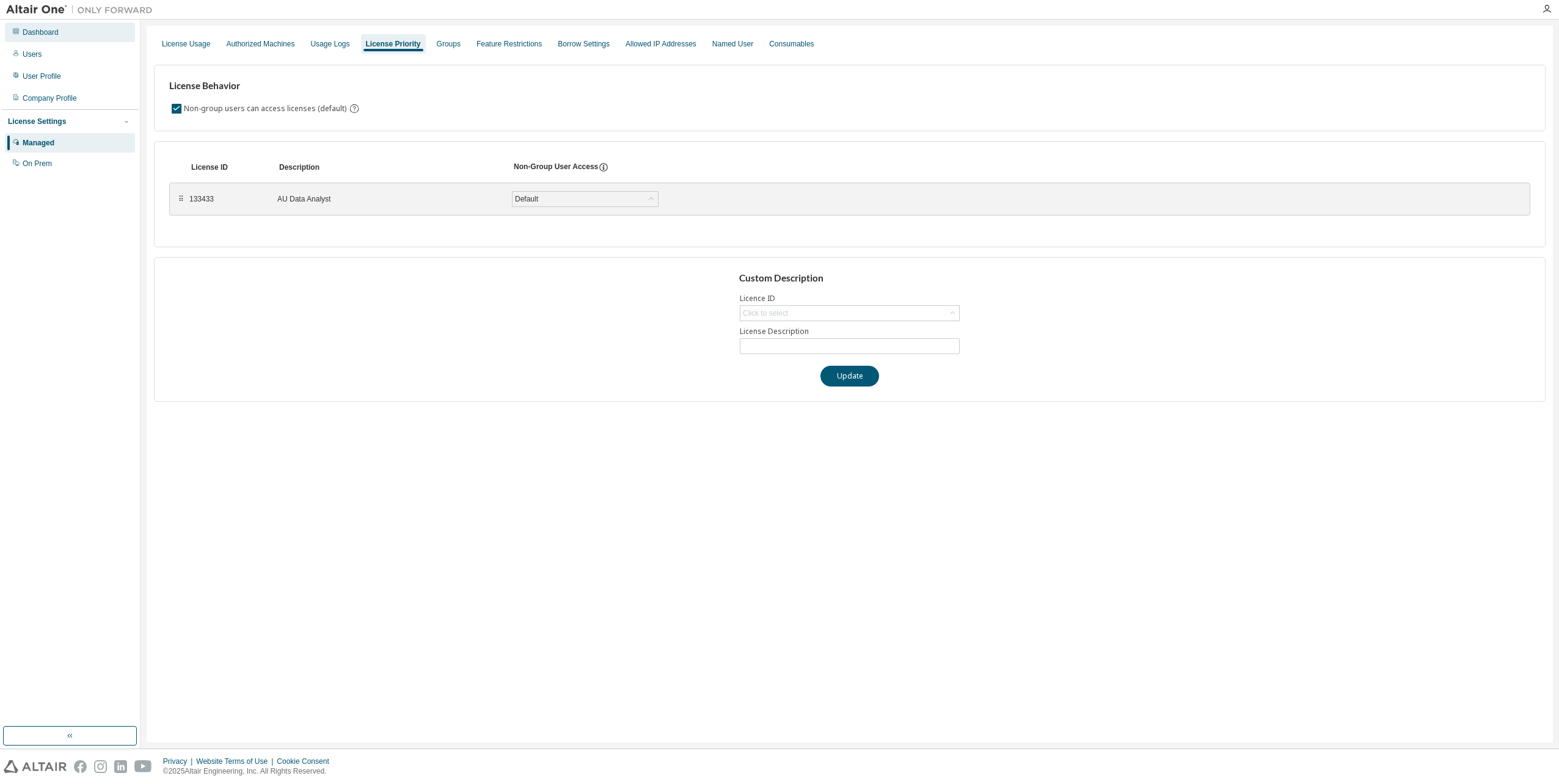
click at [76, 38] on div "Dashboard" at bounding box center [69, 32] width 130 height 20
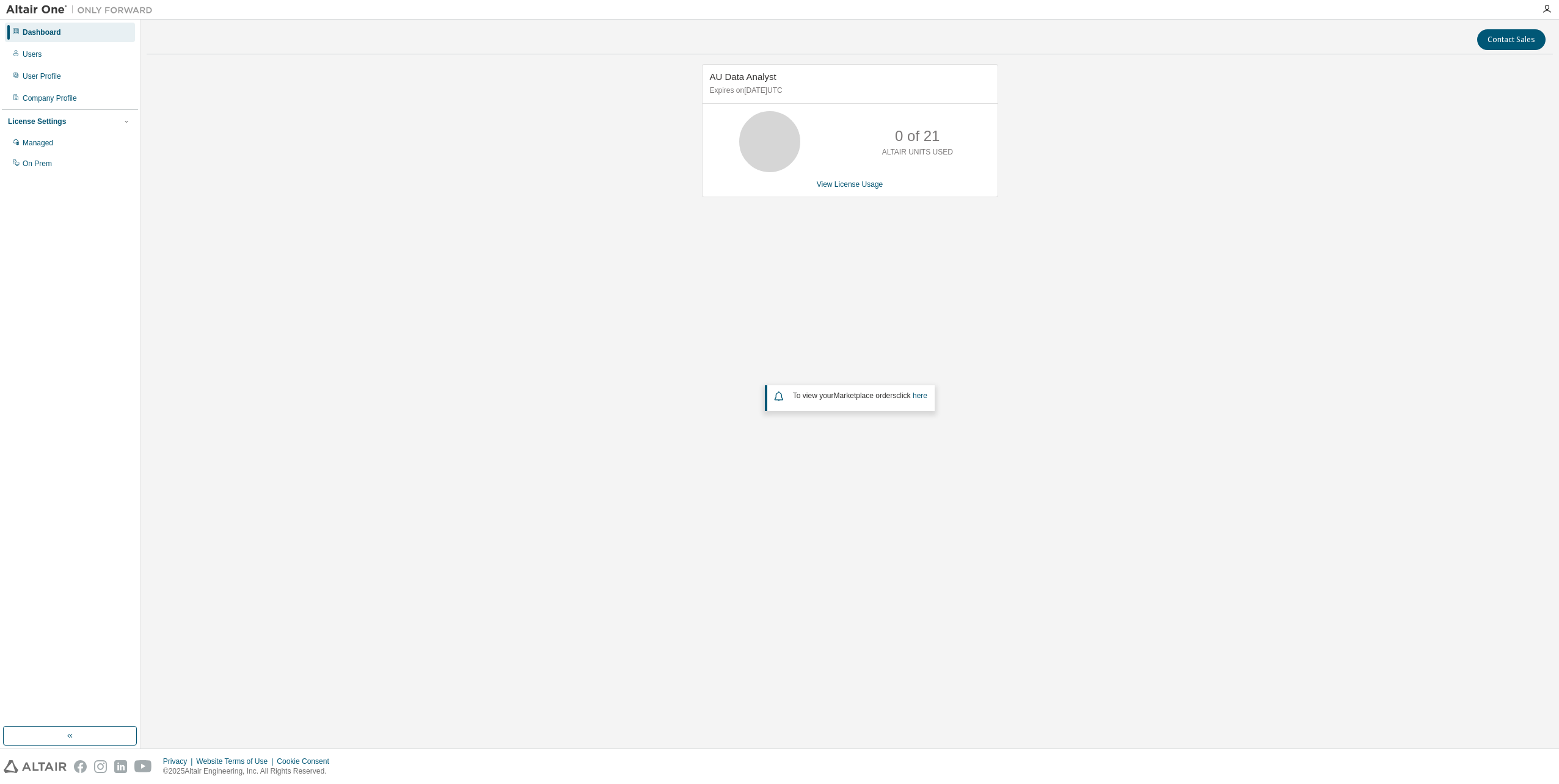
click at [774, 399] on icon at bounding box center [779, 396] width 12 height 14
click at [923, 400] on link "here" at bounding box center [919, 396] width 14 height 9
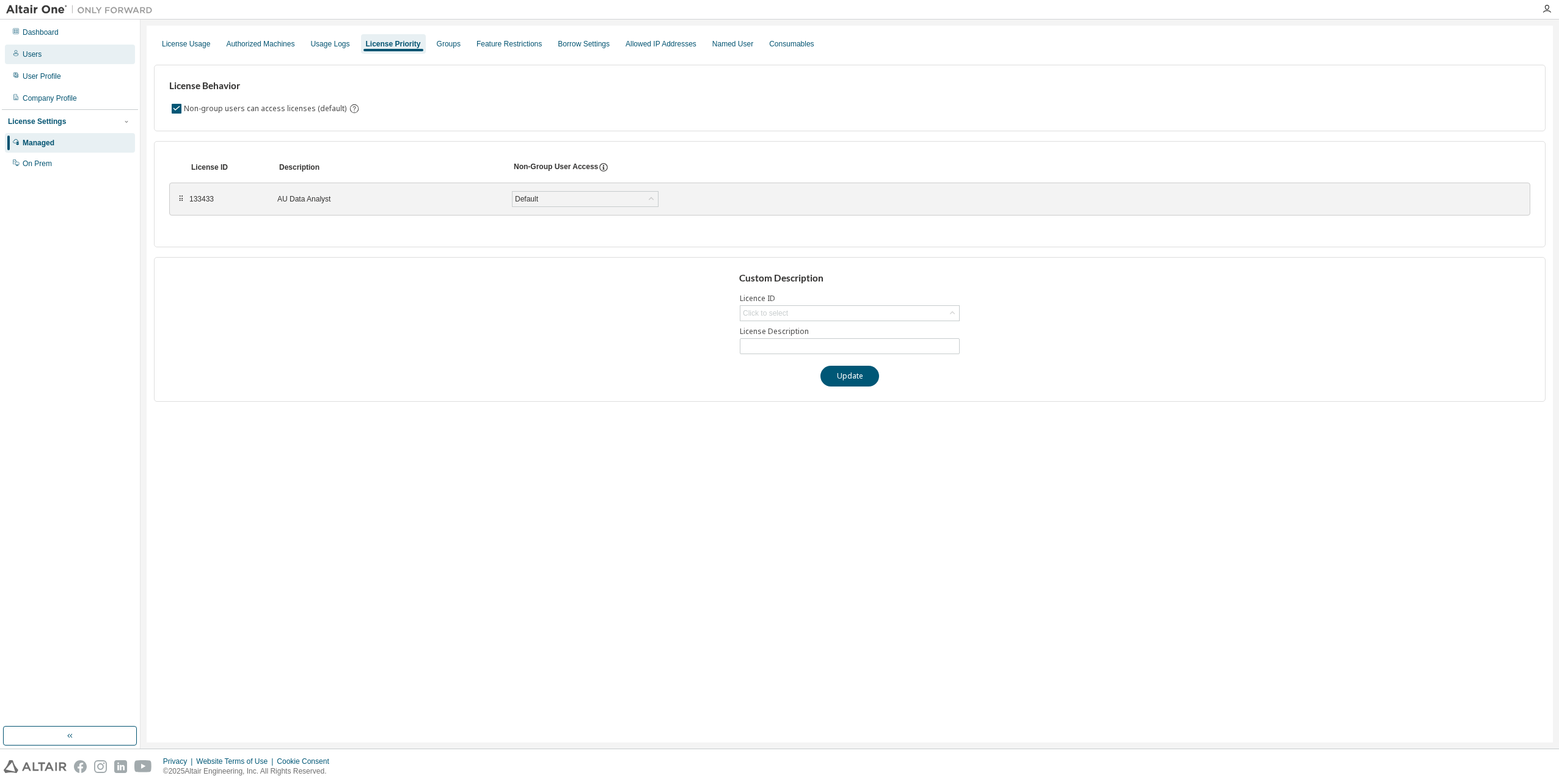
click at [73, 57] on div "Users" at bounding box center [69, 54] width 130 height 20
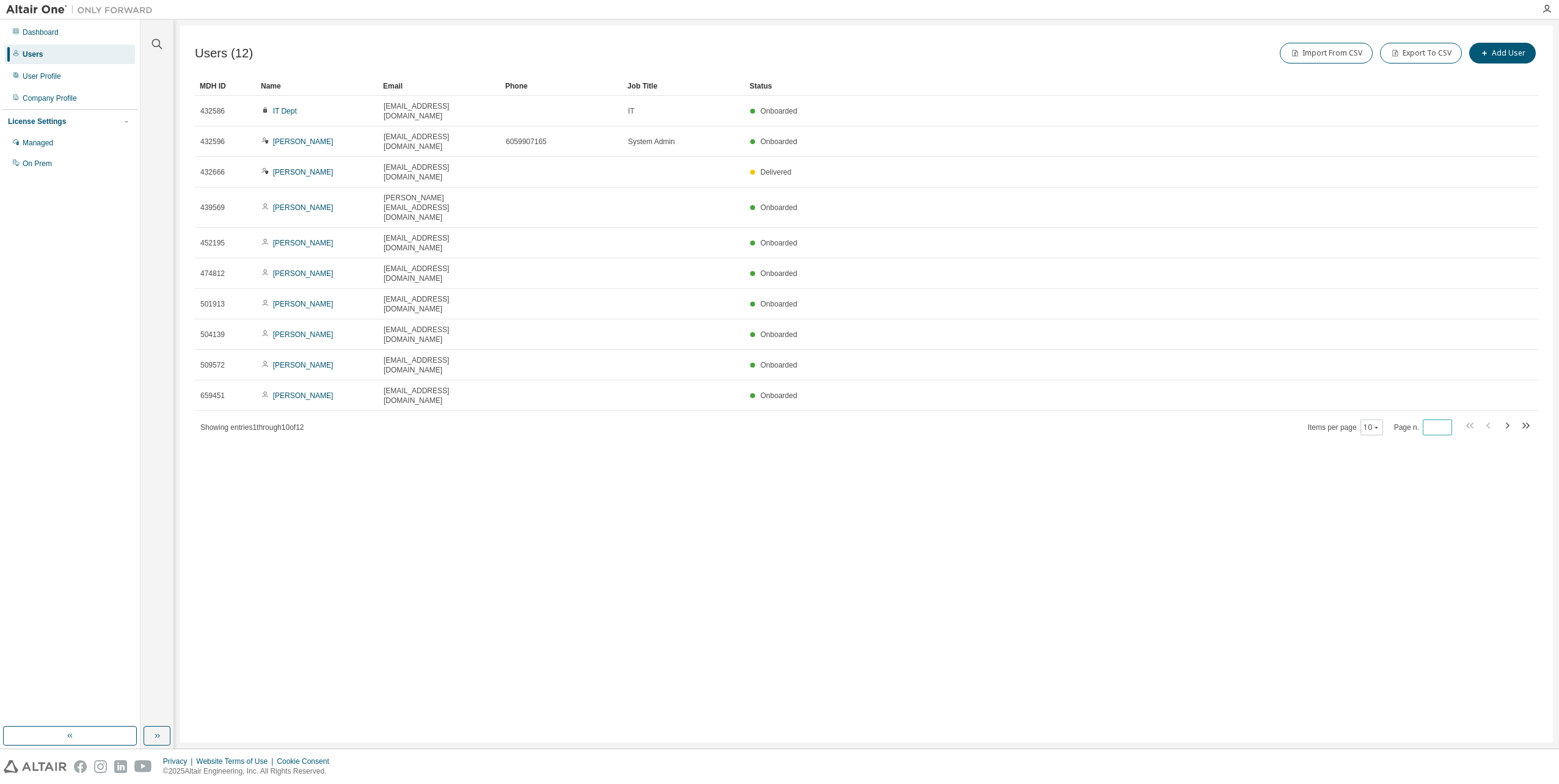
click at [1436, 422] on input "*" at bounding box center [1437, 427] width 23 height 10
click at [1351, 420] on span "Items per page 10" at bounding box center [1345, 427] width 75 height 16
click at [1365, 422] on button "10" at bounding box center [1372, 427] width 16 height 10
click at [1370, 348] on div "20" at bounding box center [1409, 350] width 98 height 14
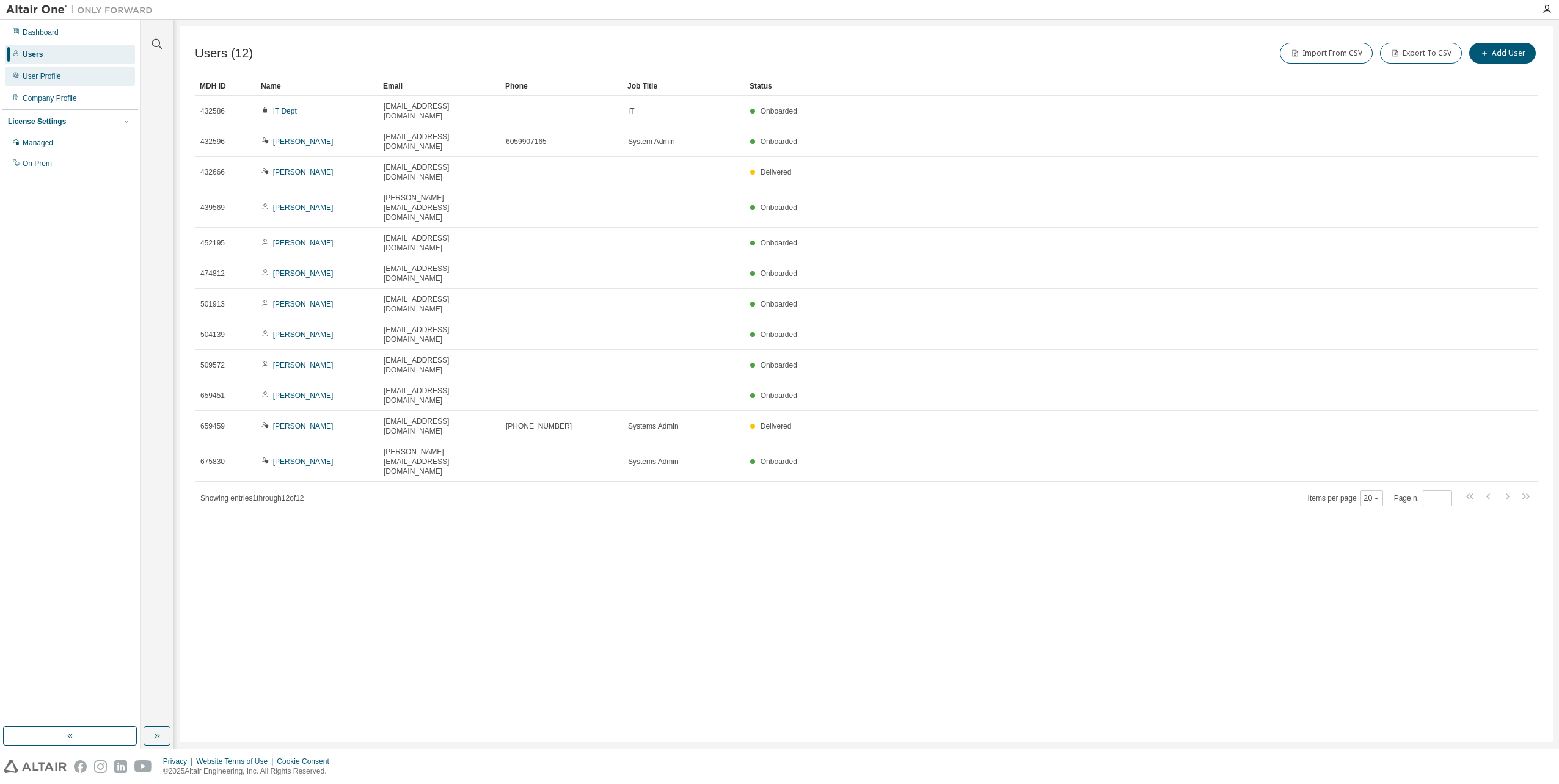
click at [69, 84] on div "User Profile" at bounding box center [69, 76] width 130 height 20
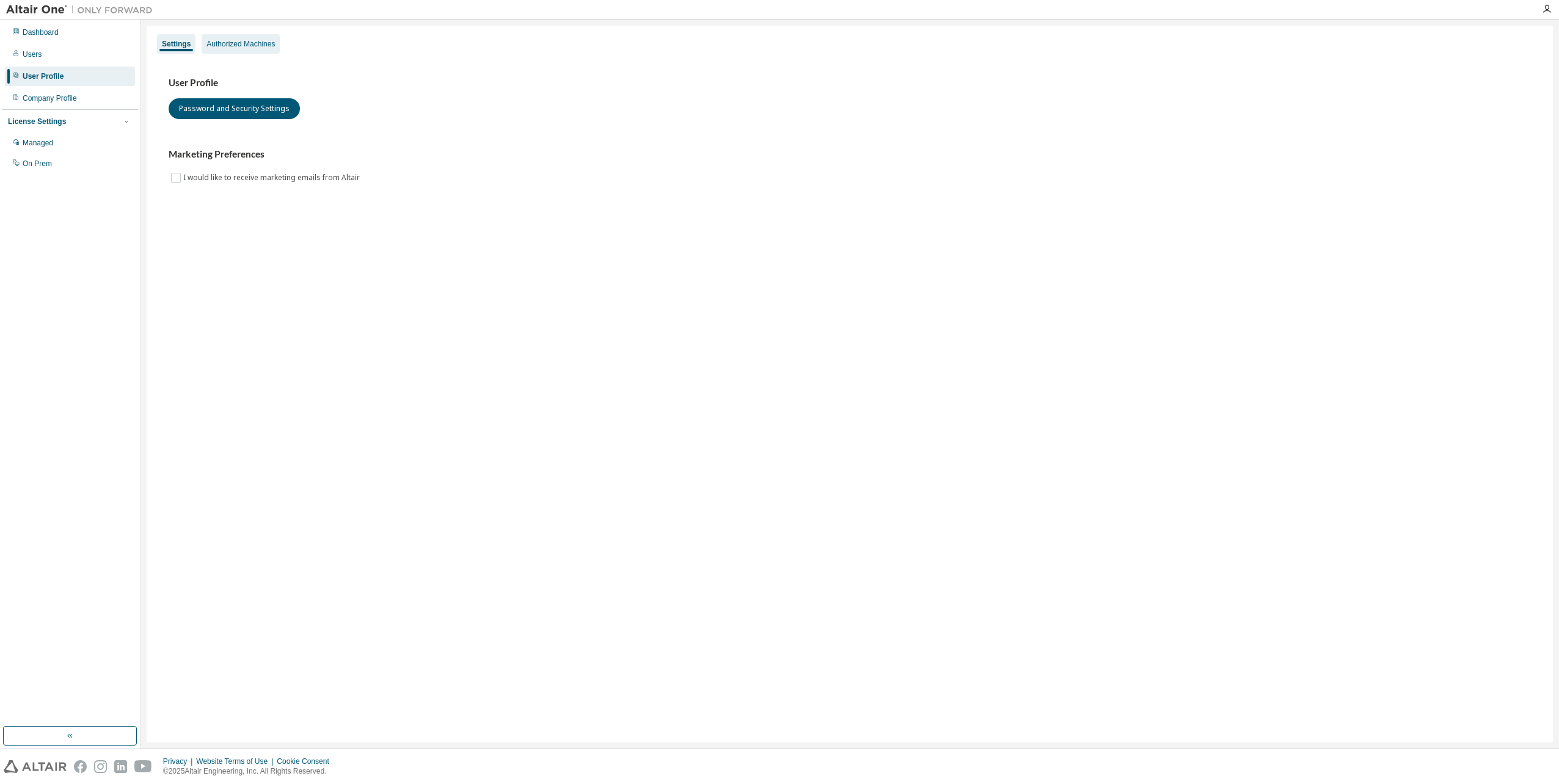
click at [256, 36] on div "Authorized Machines" at bounding box center [241, 44] width 78 height 20
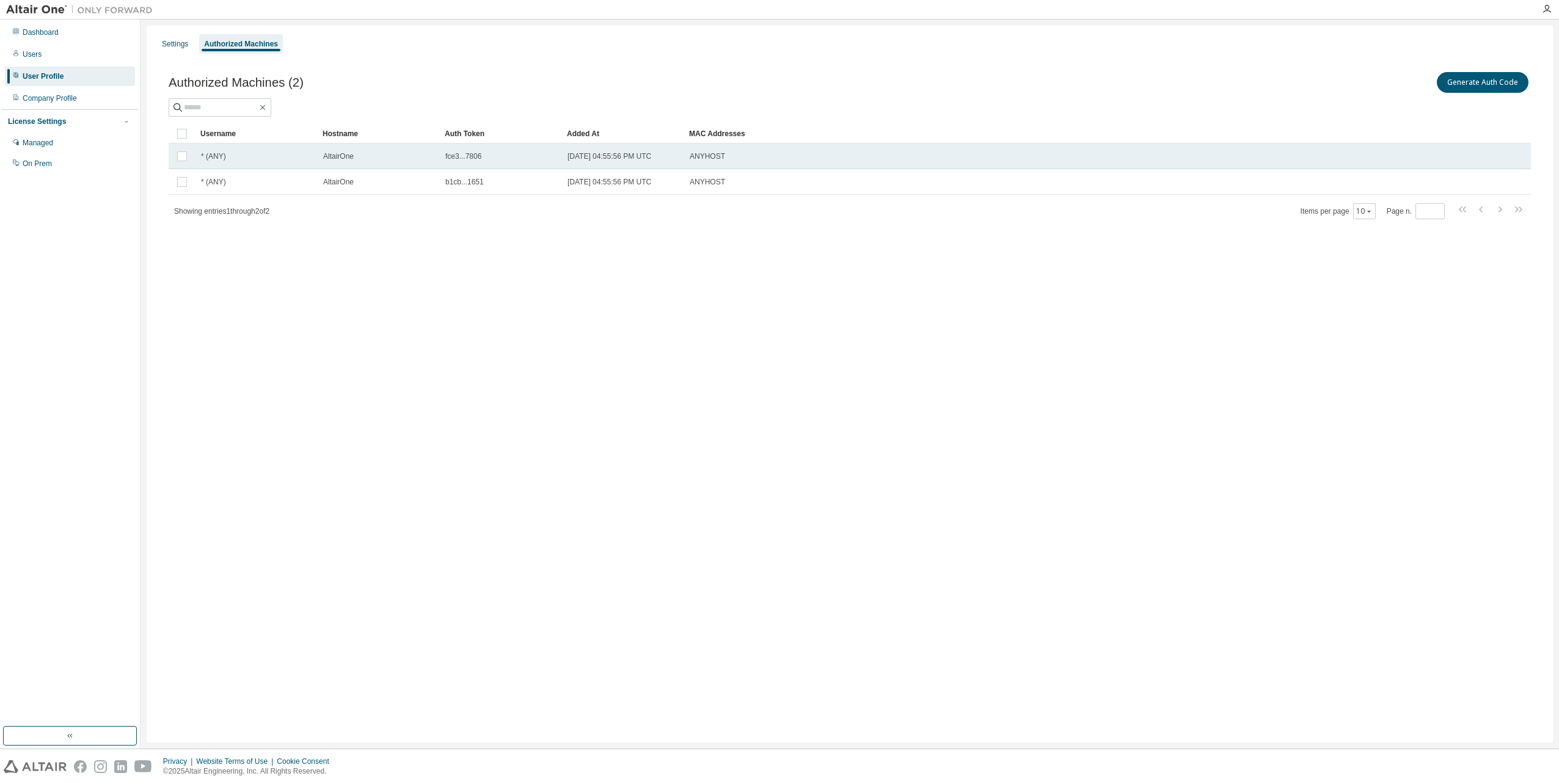
click at [811, 154] on div "ANYHOST" at bounding box center [1046, 156] width 713 height 10
click at [1390, 88] on button "Generate Auth Code" at bounding box center [1391, 83] width 91 height 21
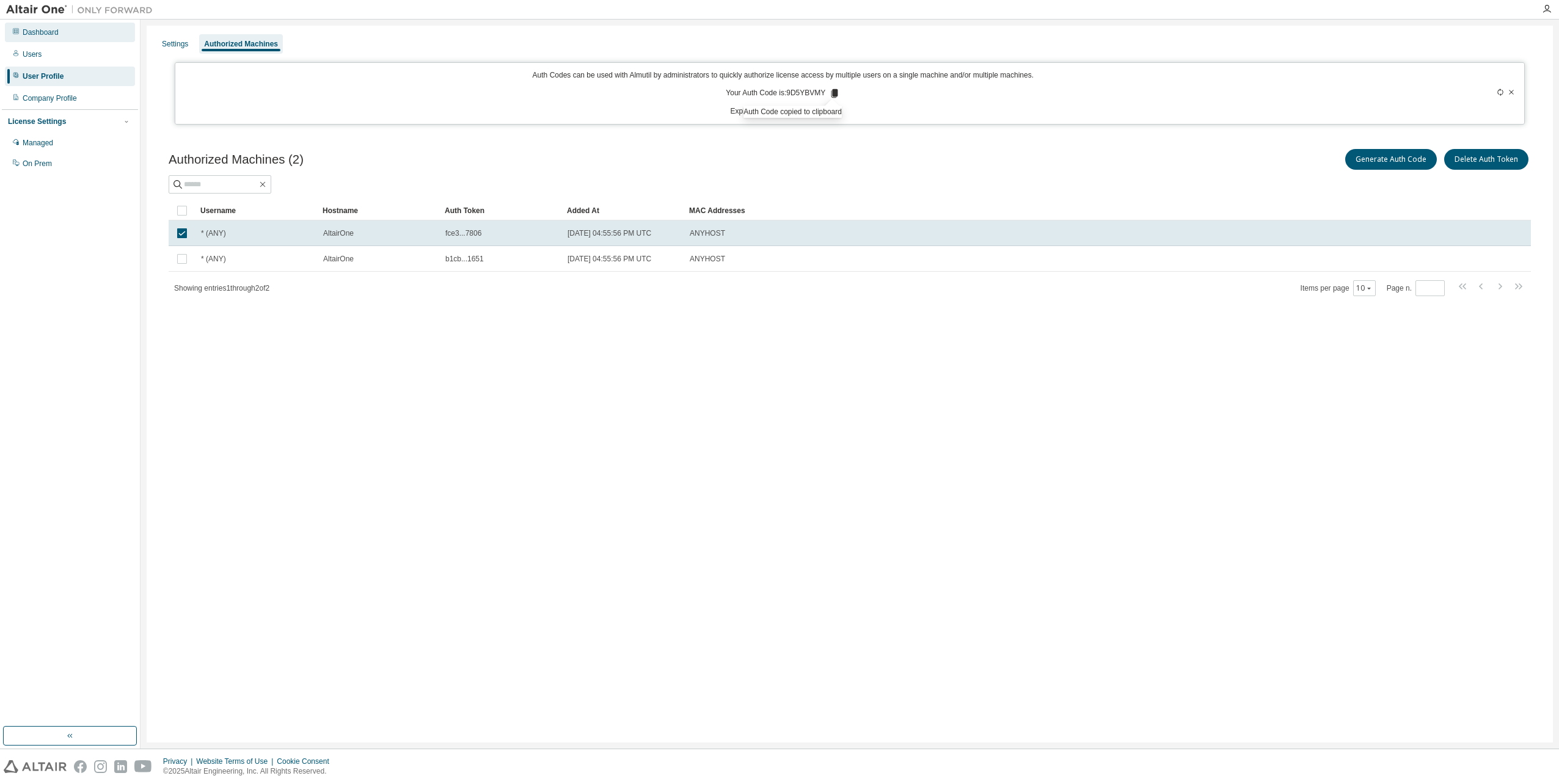
click at [20, 29] on div "Dashboard" at bounding box center [69, 32] width 130 height 20
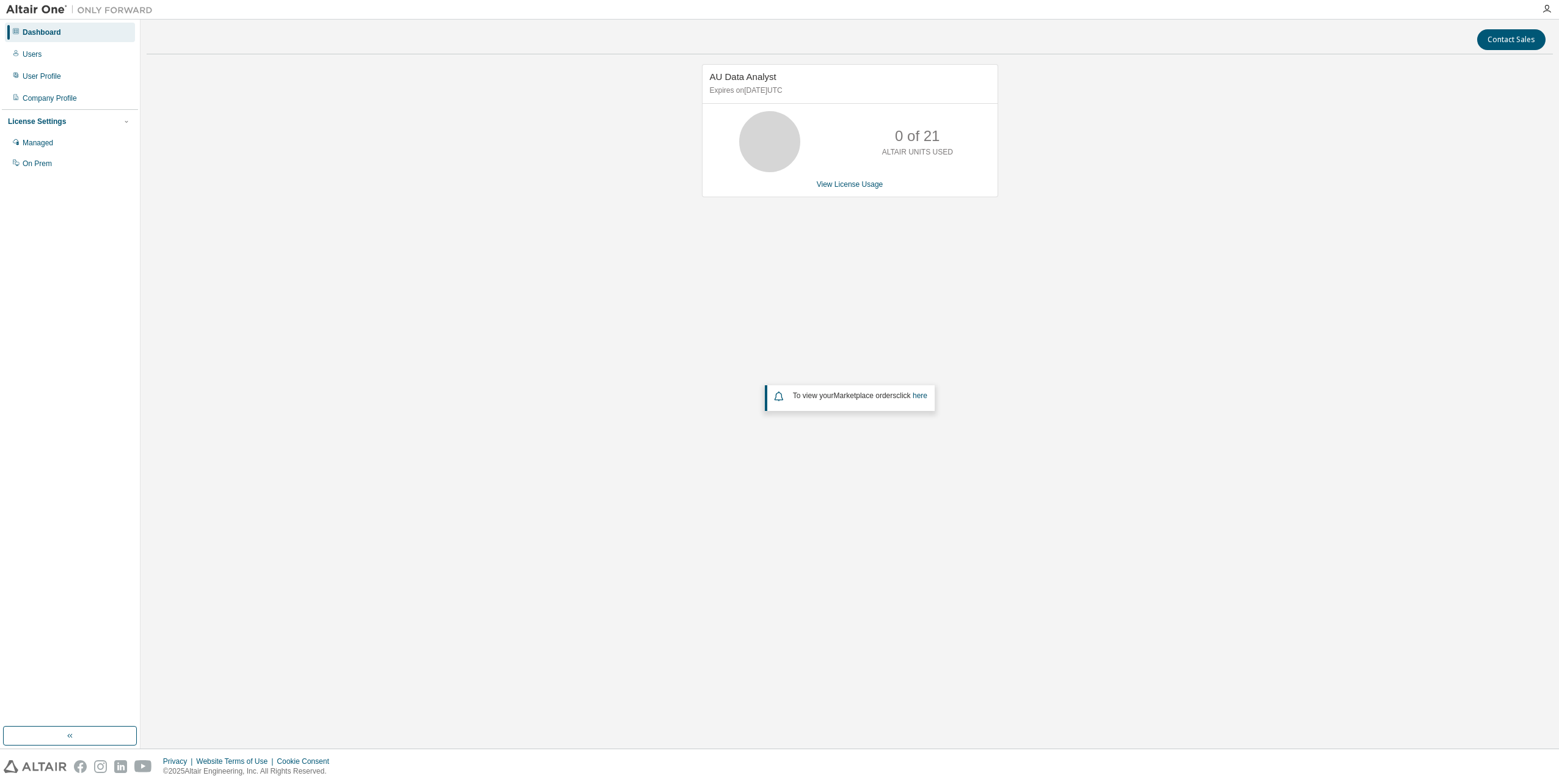
click at [1176, 242] on div "AU Data Analyst Expires on December 20, 2025 UTC 0 of 21 ALTAIR UNITS USED View…" at bounding box center [850, 319] width 1407 height 510
click at [76, 76] on div "User Profile" at bounding box center [69, 76] width 130 height 20
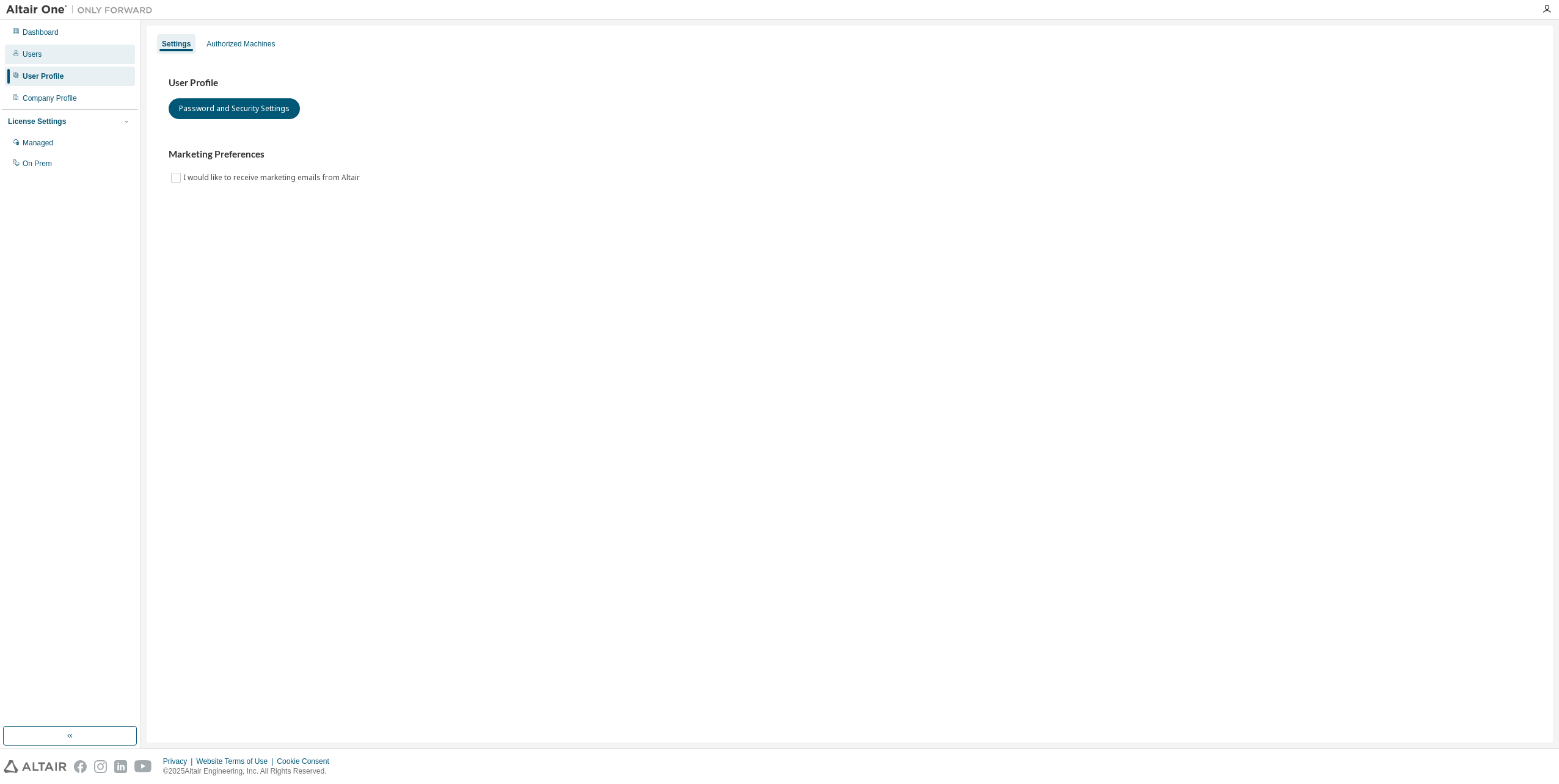
click at [71, 62] on div "Users" at bounding box center [69, 54] width 130 height 20
